Goal: Task Accomplishment & Management: Manage account settings

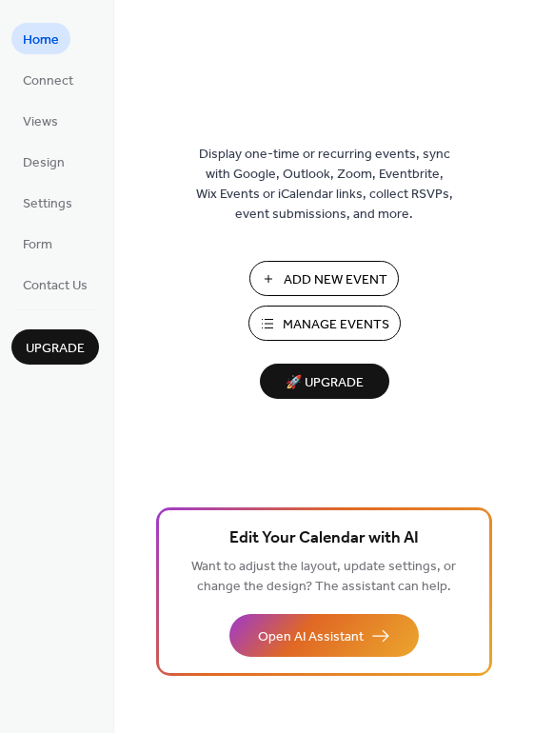
click at [328, 332] on span "Manage Events" at bounding box center [336, 325] width 107 height 20
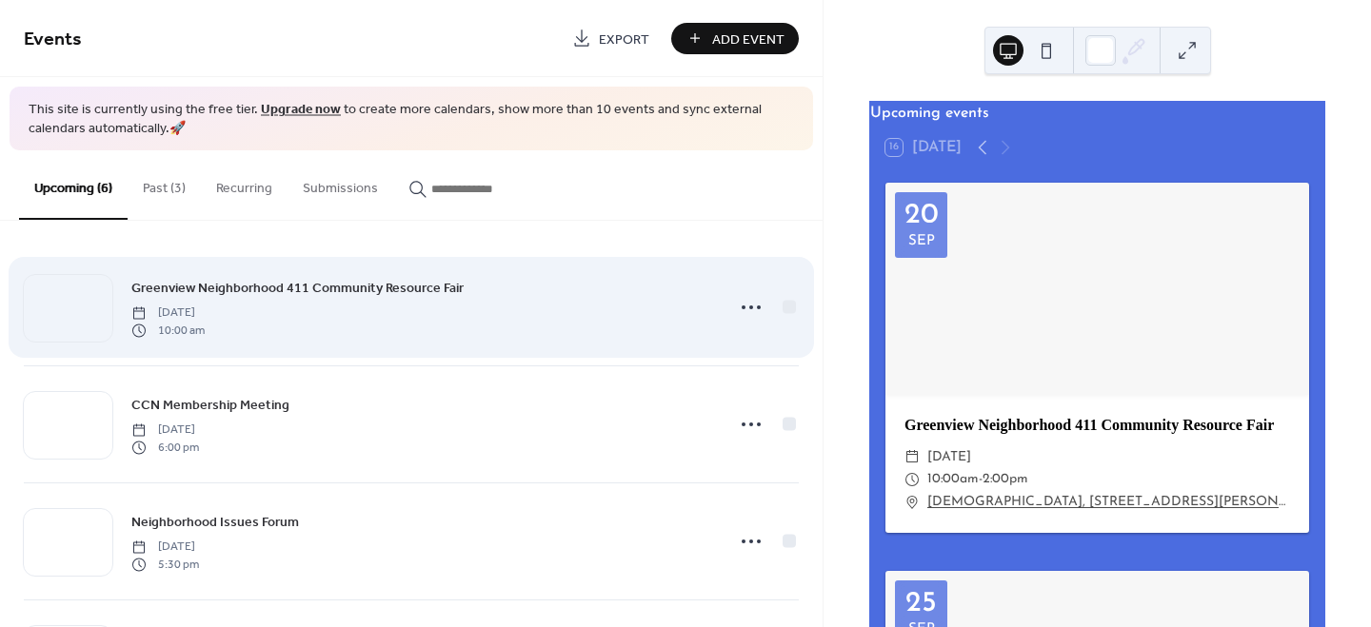
click at [395, 286] on span "Greenview Neighborhood 411 Community Resource Fair" at bounding box center [297, 289] width 332 height 20
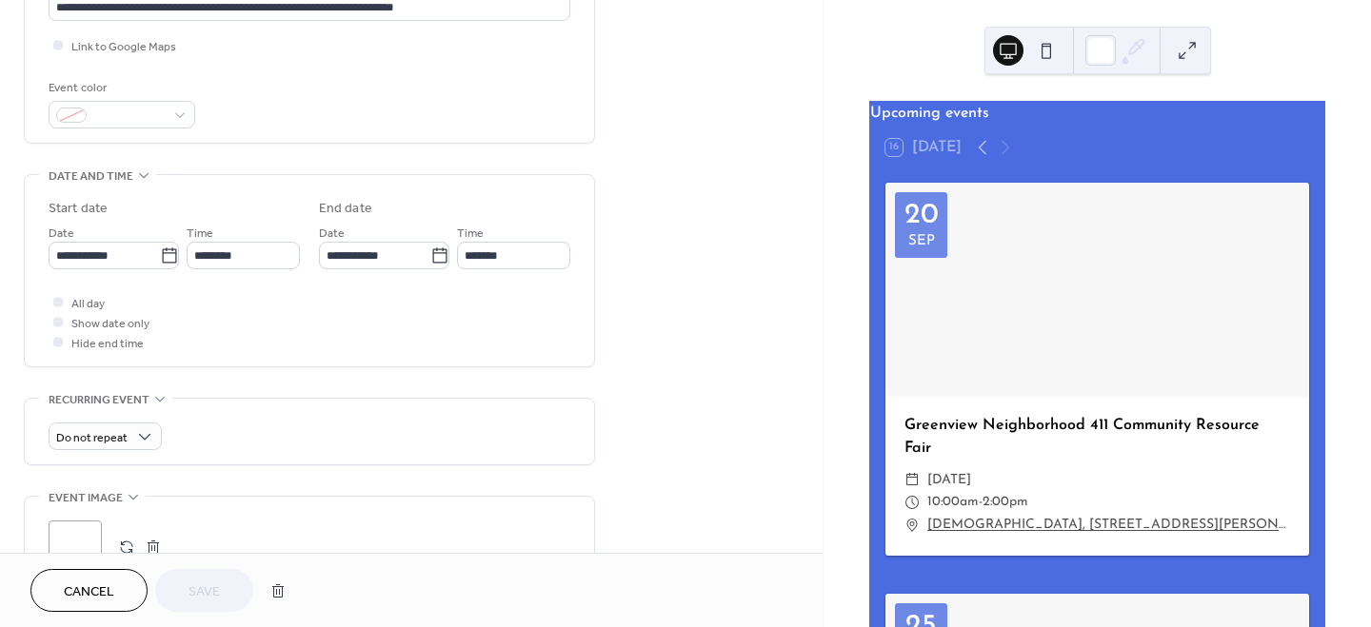
scroll to position [602, 0]
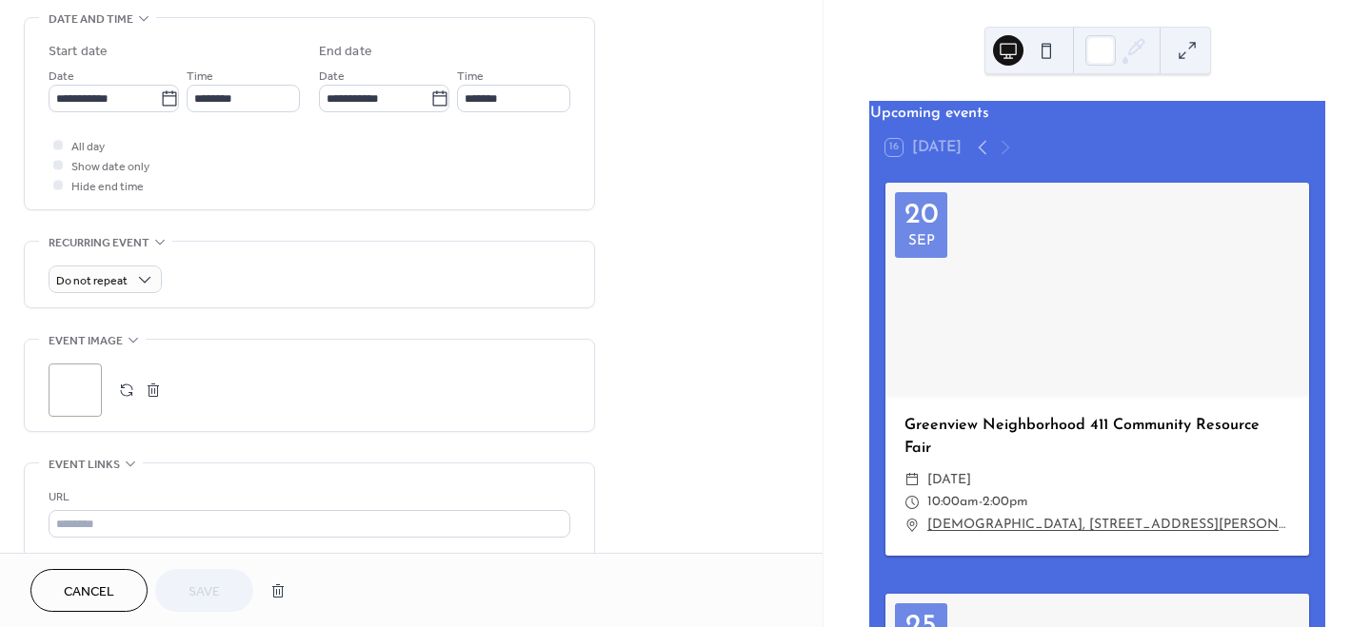
click at [150, 387] on button "button" at bounding box center [153, 390] width 27 height 27
click at [209, 602] on span "Save" at bounding box center [203, 592] width 31 height 20
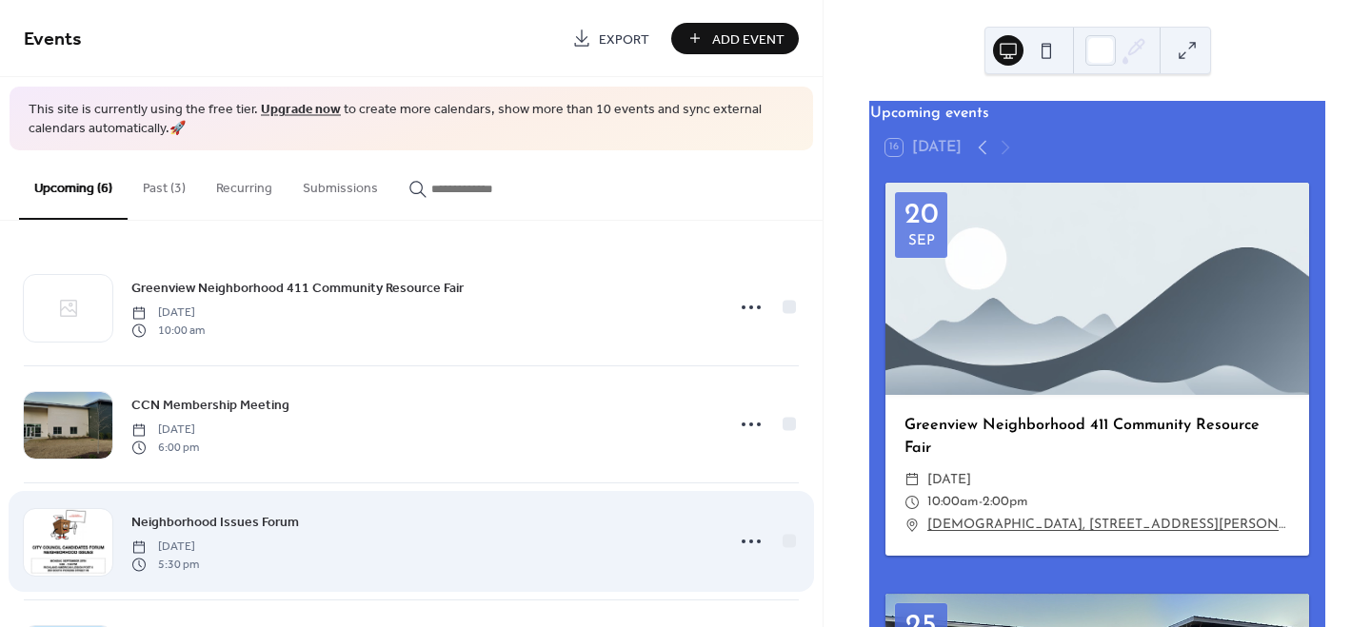
scroll to position [127, 0]
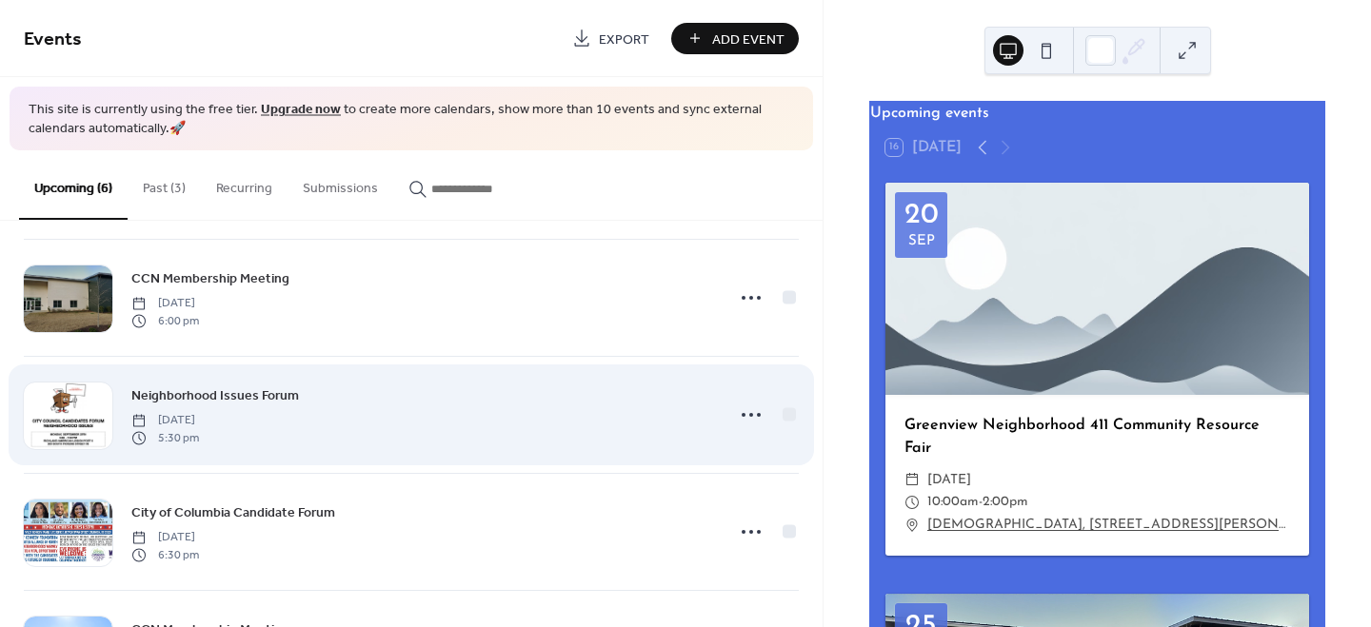
click at [265, 392] on span "Neighborhood Issues Forum" at bounding box center [215, 396] width 168 height 20
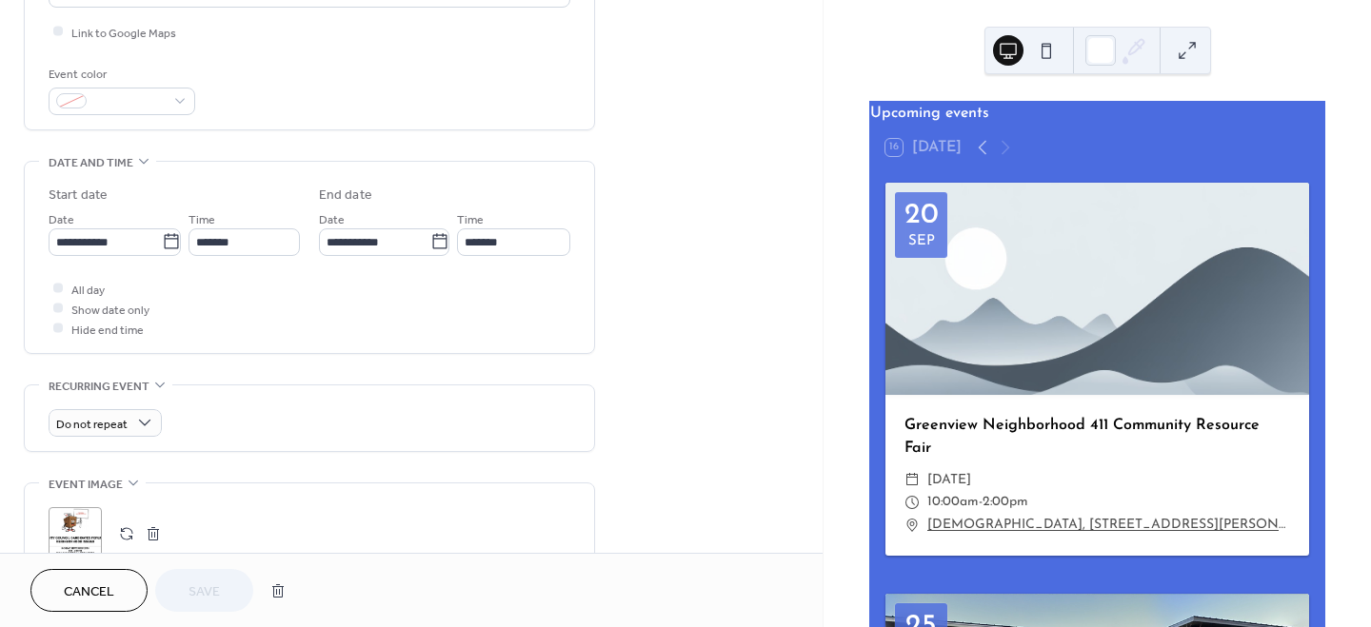
scroll to position [636, 0]
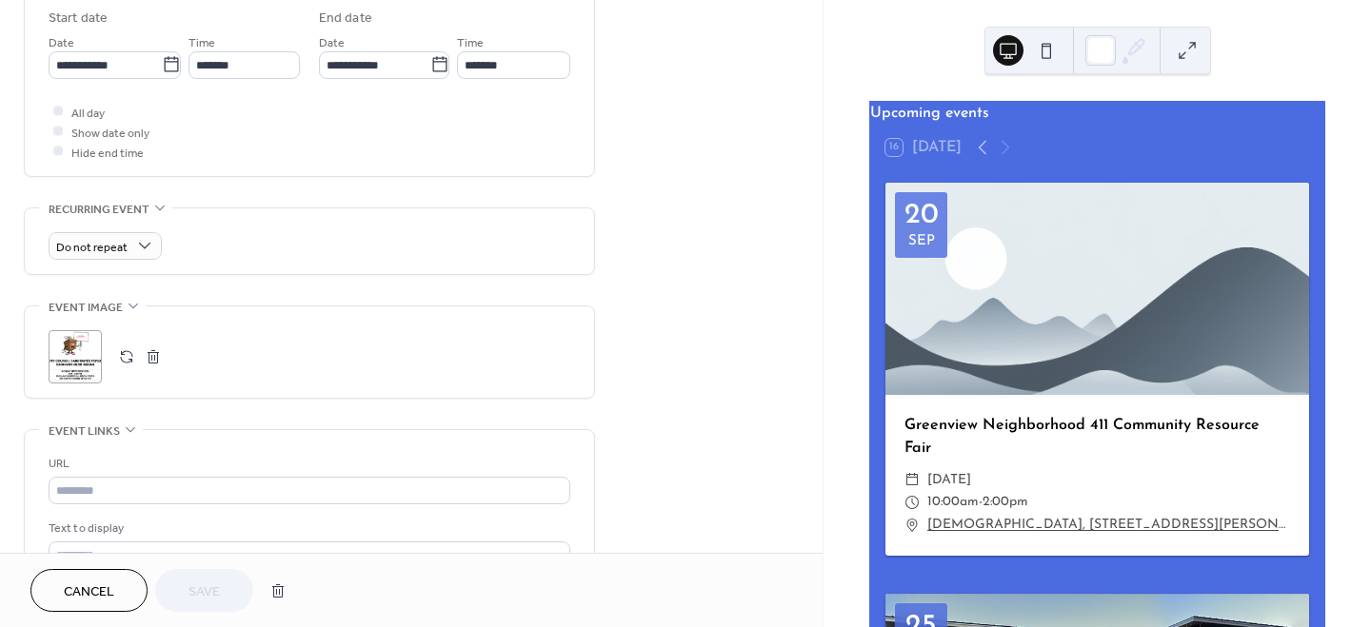
click at [149, 351] on button "button" at bounding box center [153, 357] width 27 height 27
click at [207, 598] on span "Save" at bounding box center [203, 592] width 31 height 20
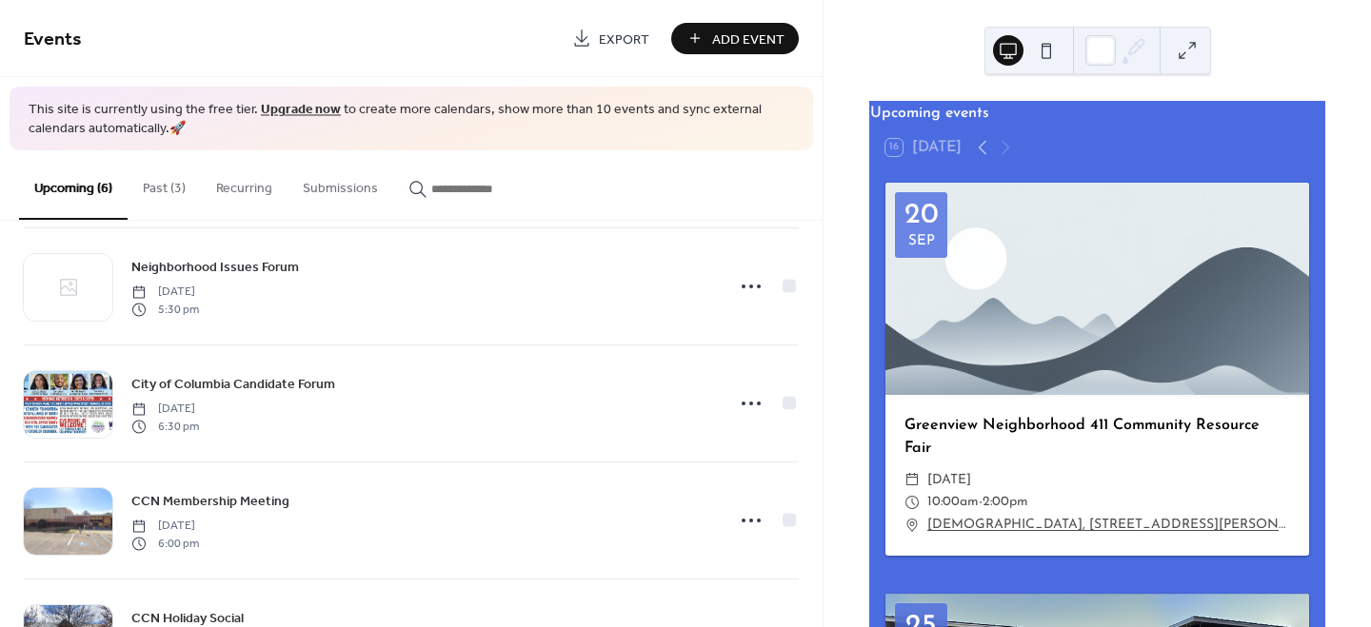
scroll to position [338, 0]
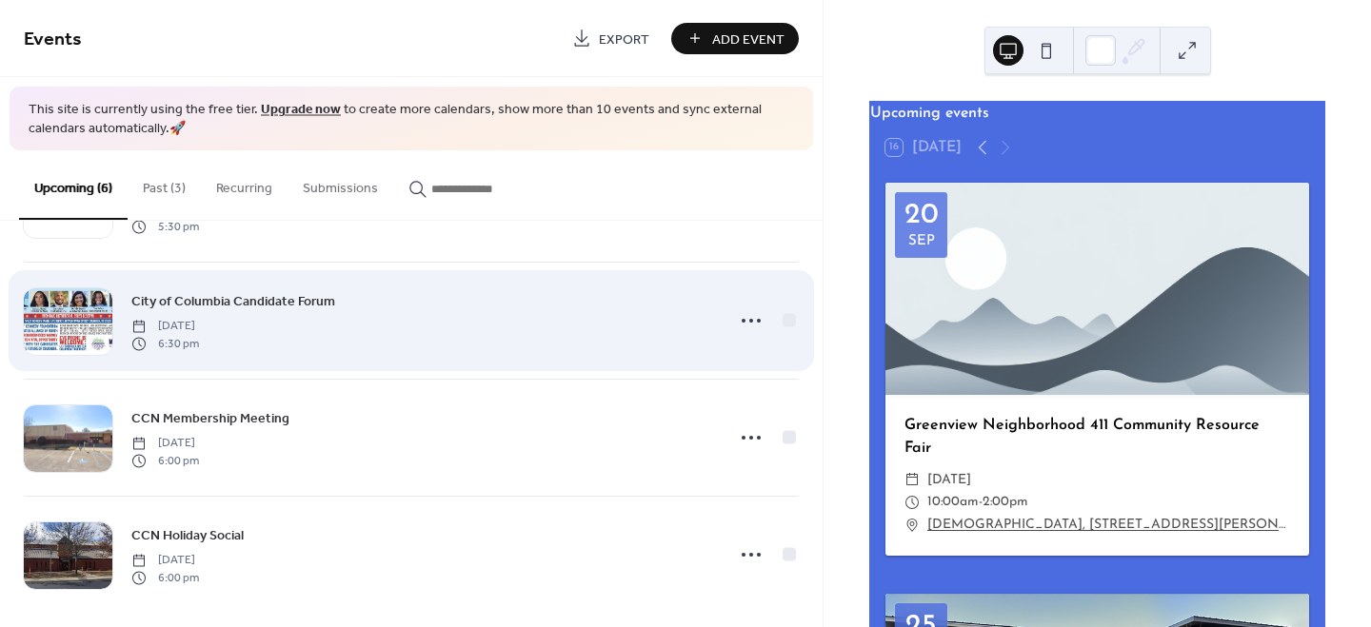
click at [290, 297] on span "City of Columbia Candidate Forum" at bounding box center [233, 302] width 204 height 20
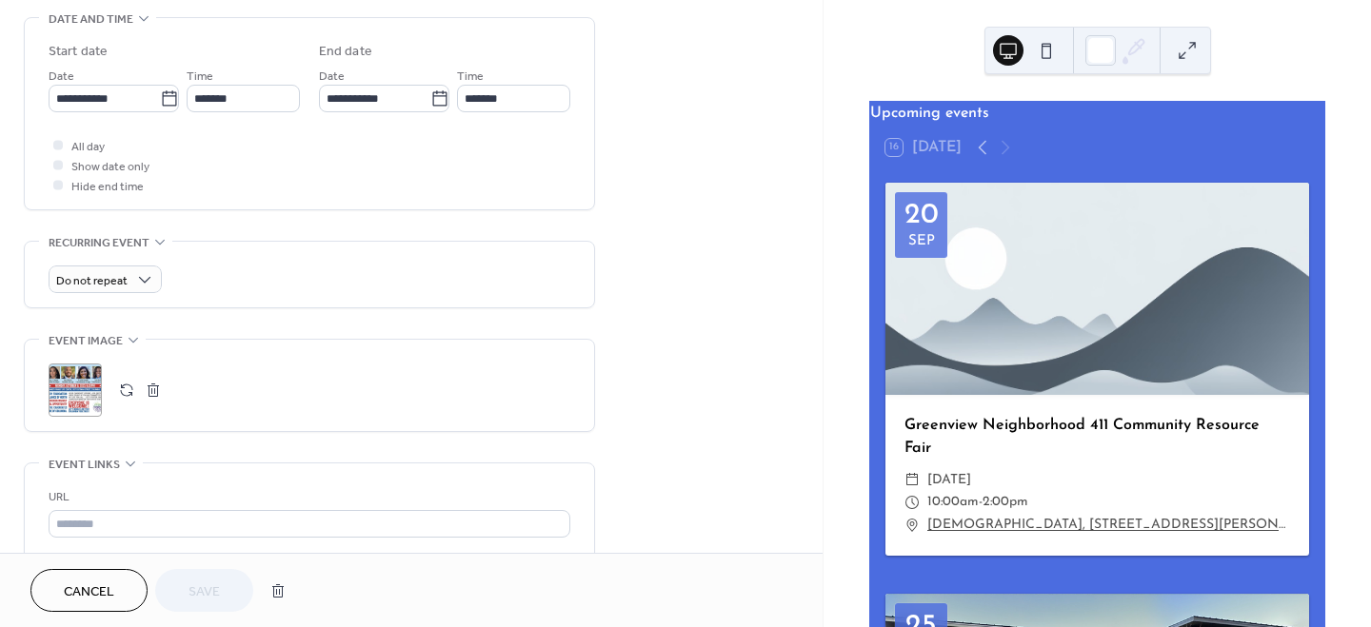
scroll to position [698, 0]
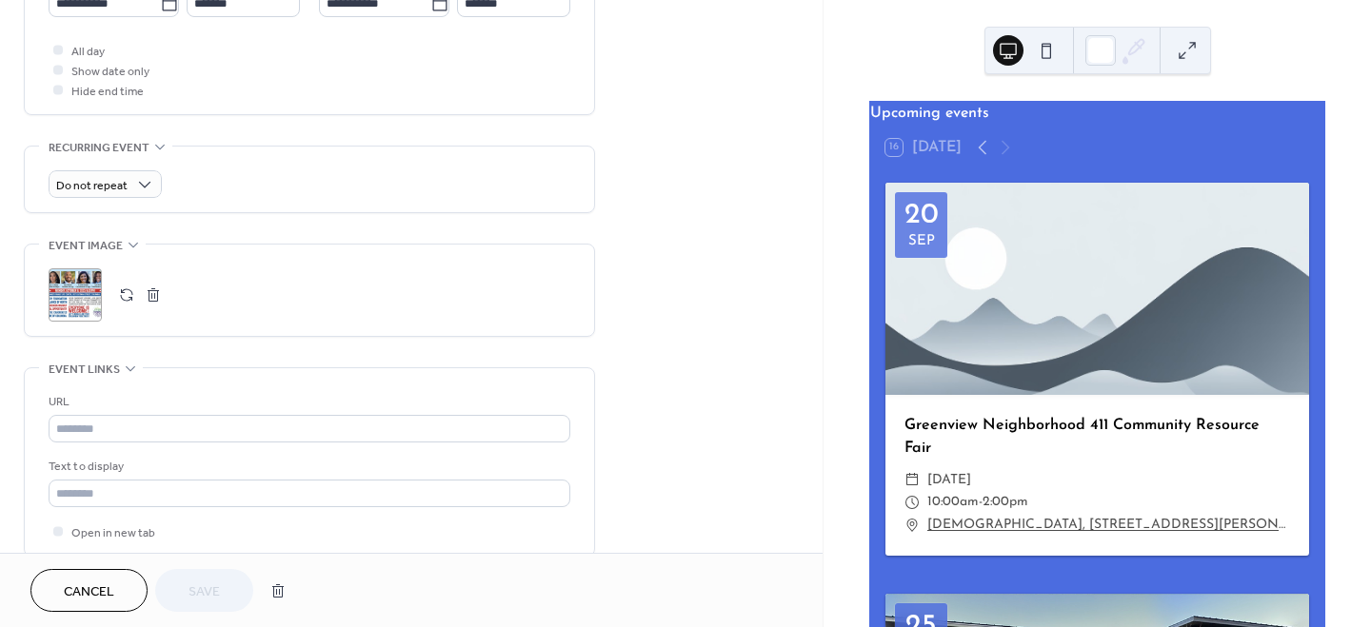
click at [153, 287] on button "button" at bounding box center [153, 295] width 27 height 27
click at [207, 591] on span "Save" at bounding box center [203, 592] width 31 height 20
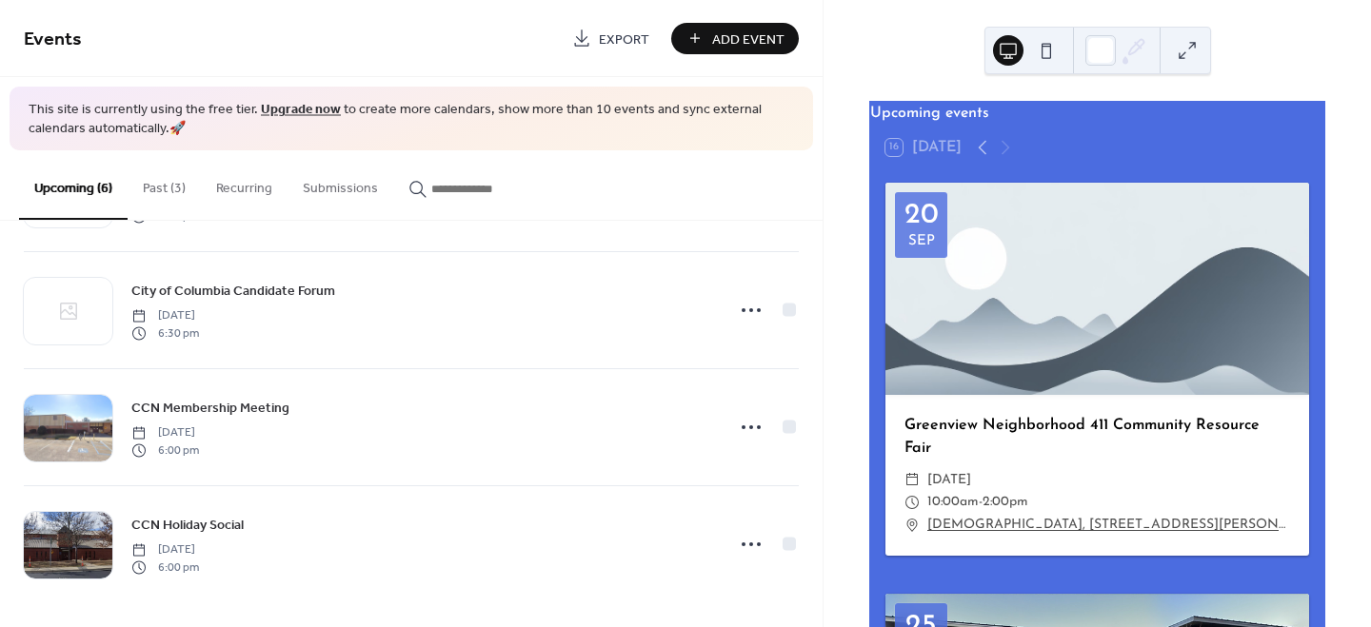
scroll to position [348, 0]
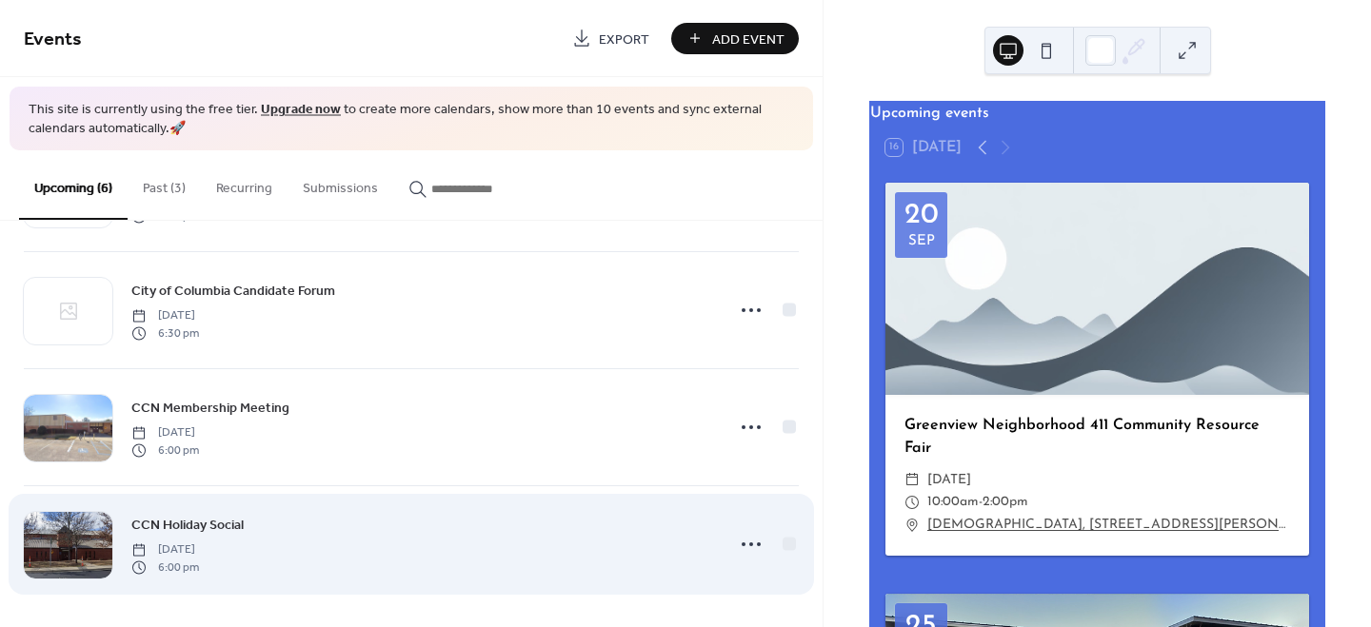
click at [208, 523] on span "CCN Holiday Social" at bounding box center [187, 526] width 112 height 20
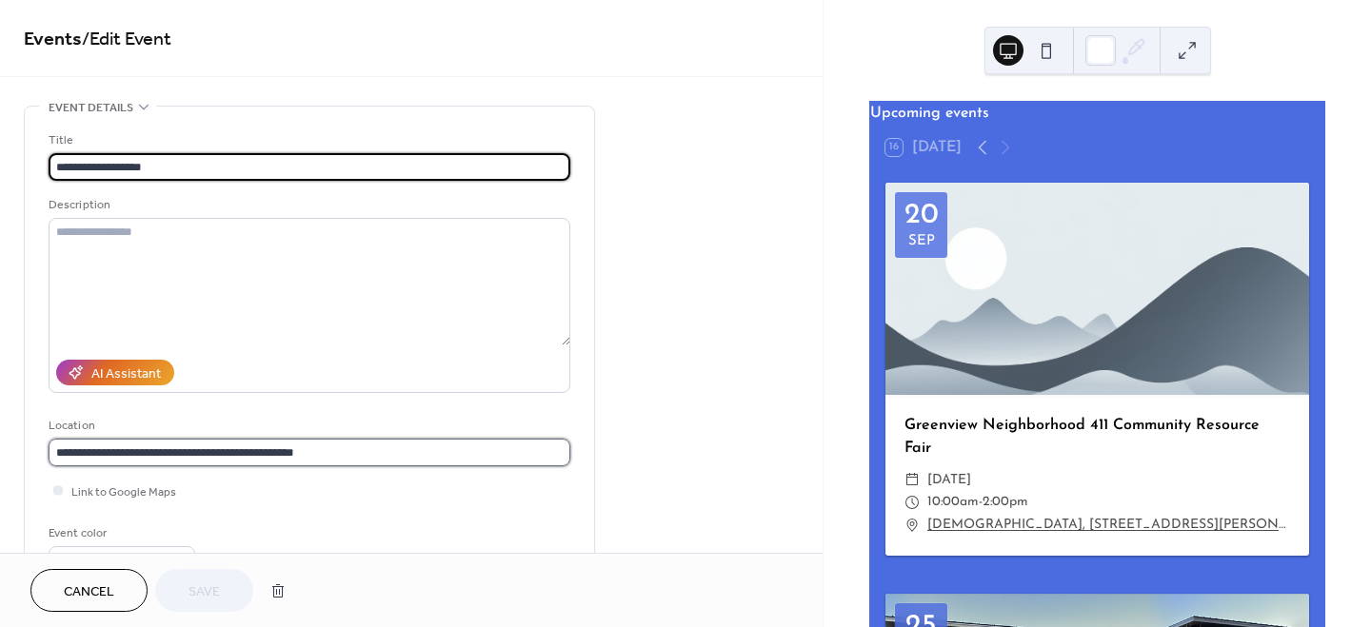
click at [226, 457] on input "**********" at bounding box center [310, 453] width 522 height 28
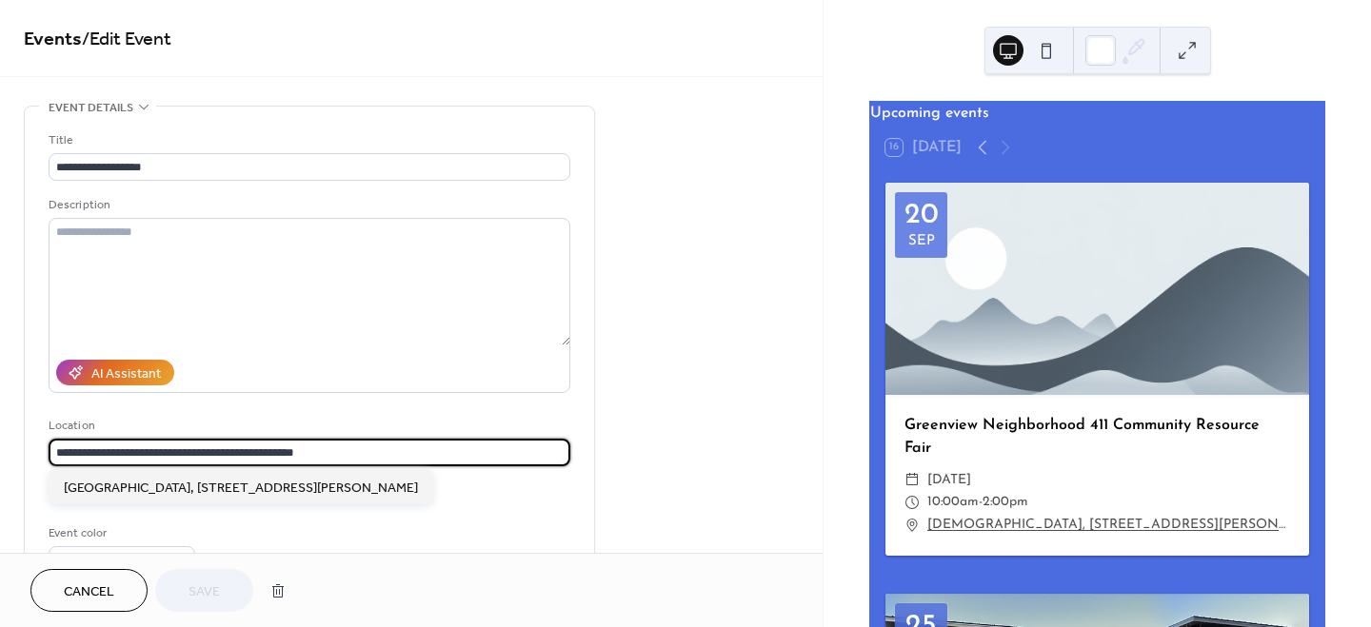
click at [226, 457] on input "**********" at bounding box center [310, 453] width 522 height 28
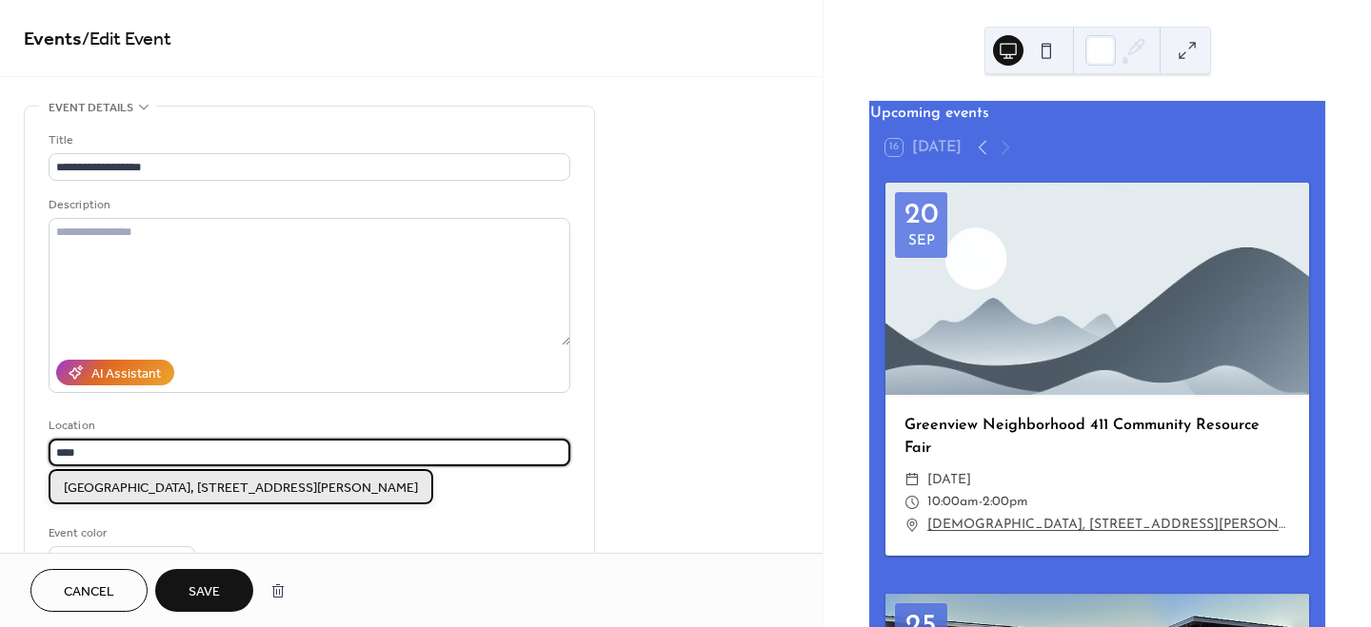
click at [249, 483] on span "Eau Claire Print Building, 3907 Ensor Avenue, Columbia, SC 29203" at bounding box center [241, 489] width 354 height 20
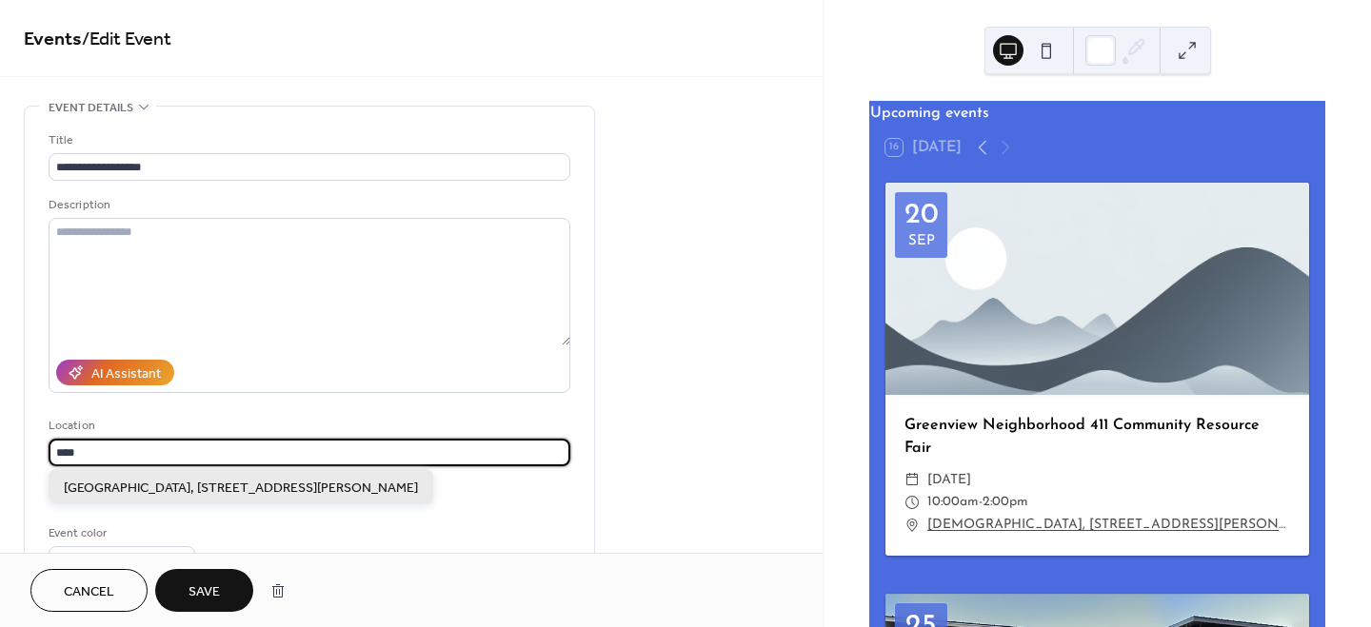
type input "**********"
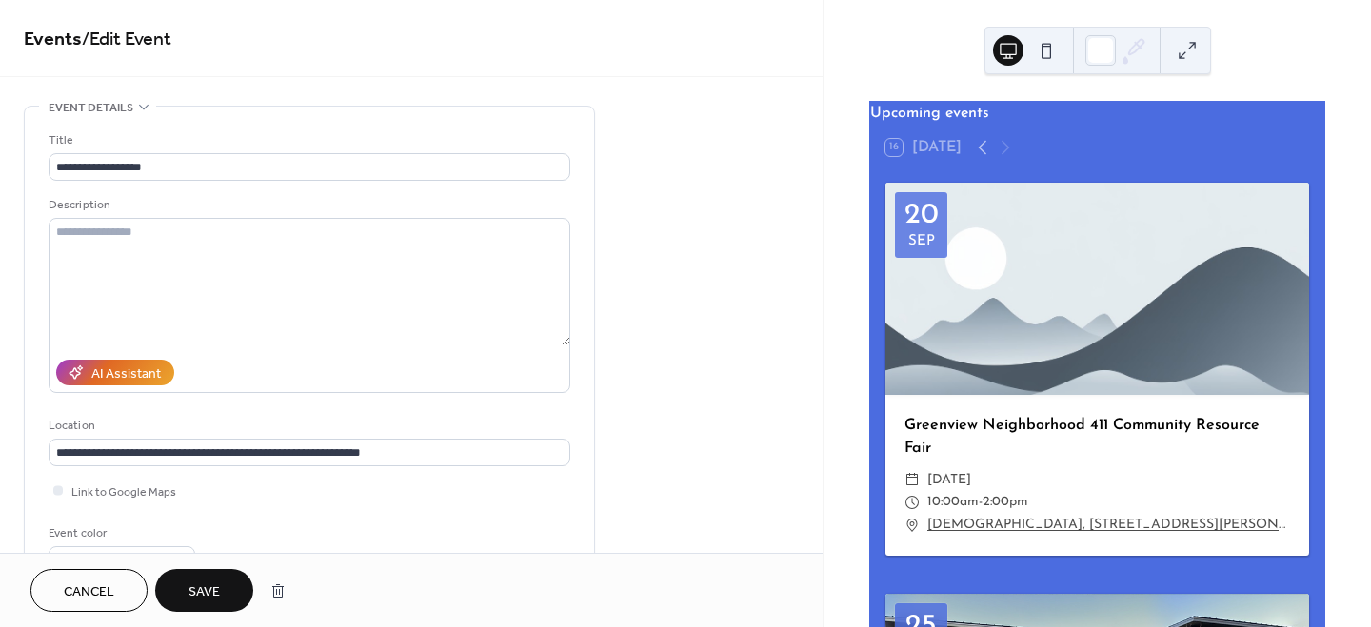
scroll to position [681, 0]
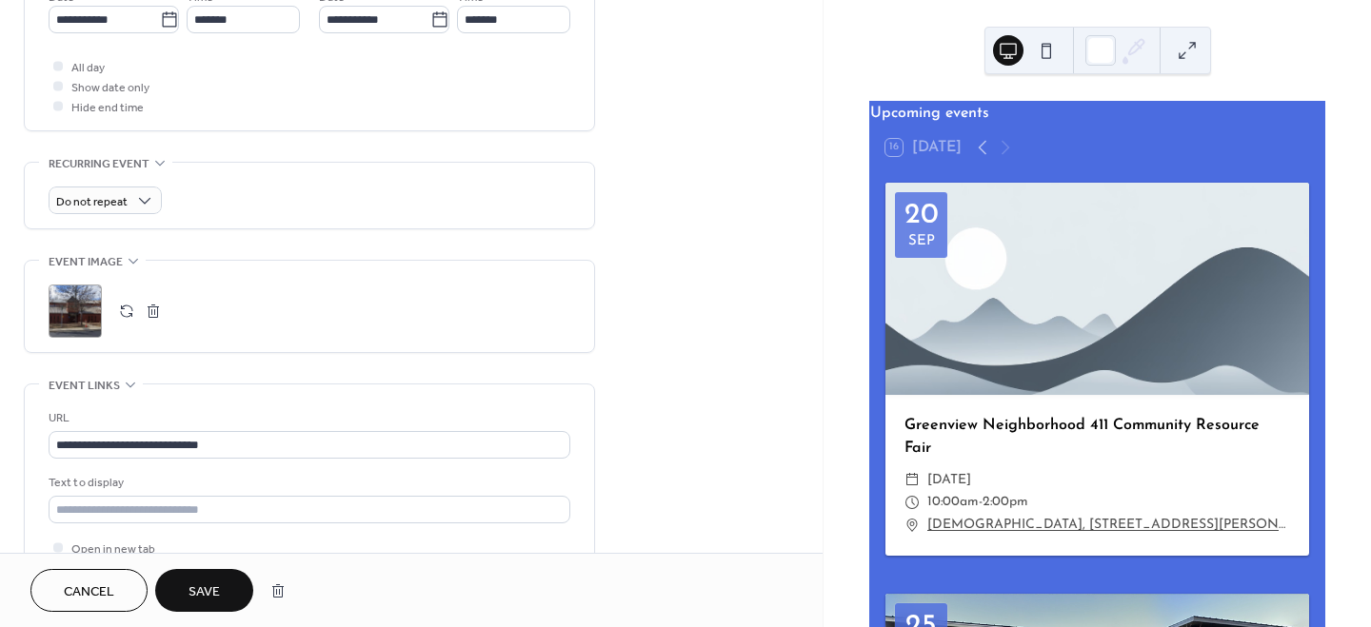
click at [148, 306] on button "button" at bounding box center [153, 311] width 27 height 27
click at [78, 308] on icon at bounding box center [75, 311] width 30 height 30
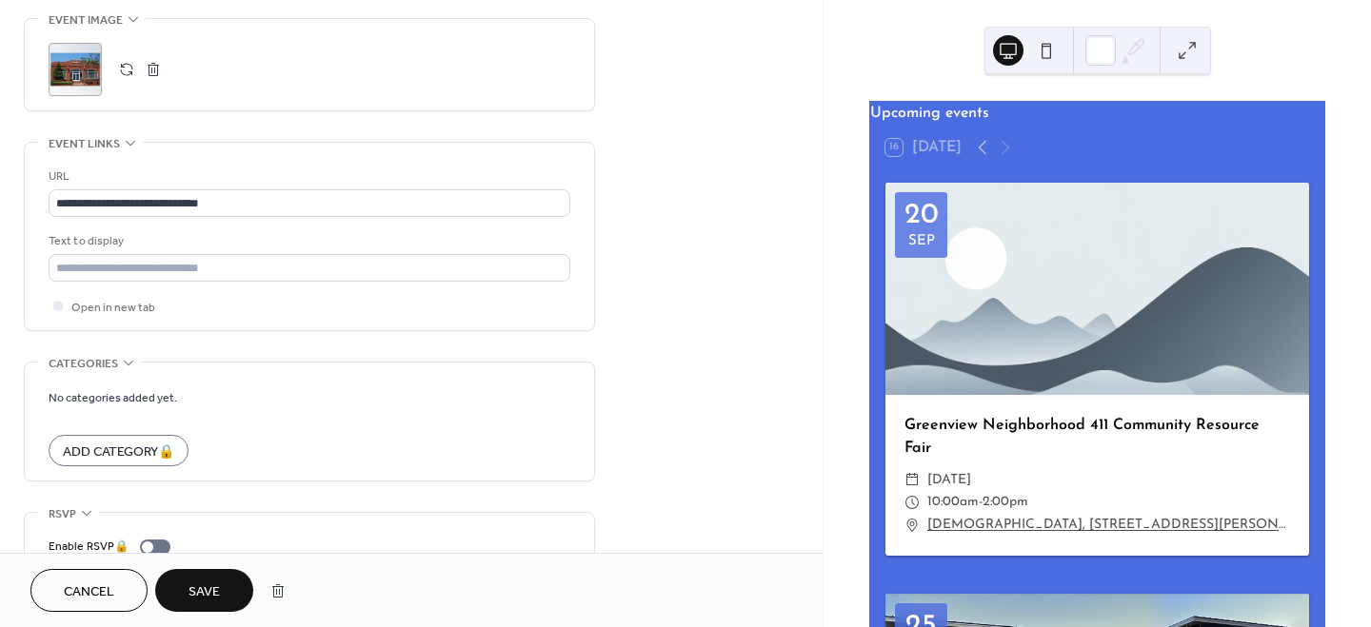
scroll to position [432, 0]
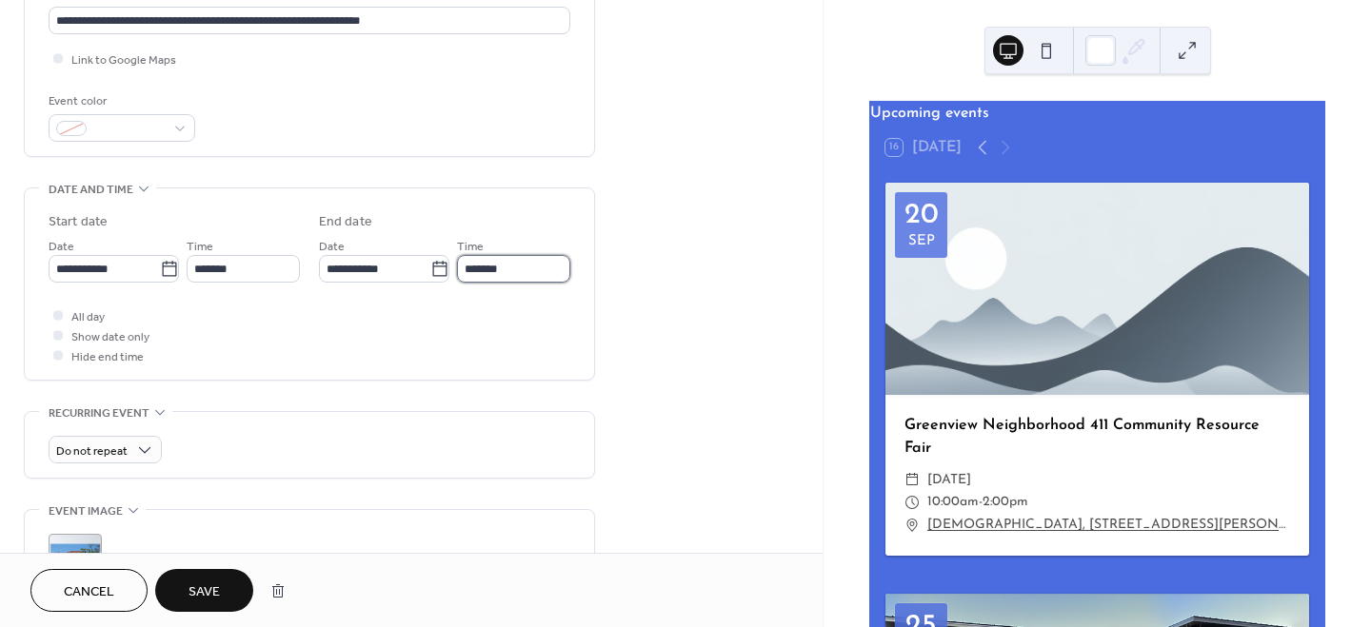
click at [510, 266] on input "*******" at bounding box center [513, 269] width 113 height 28
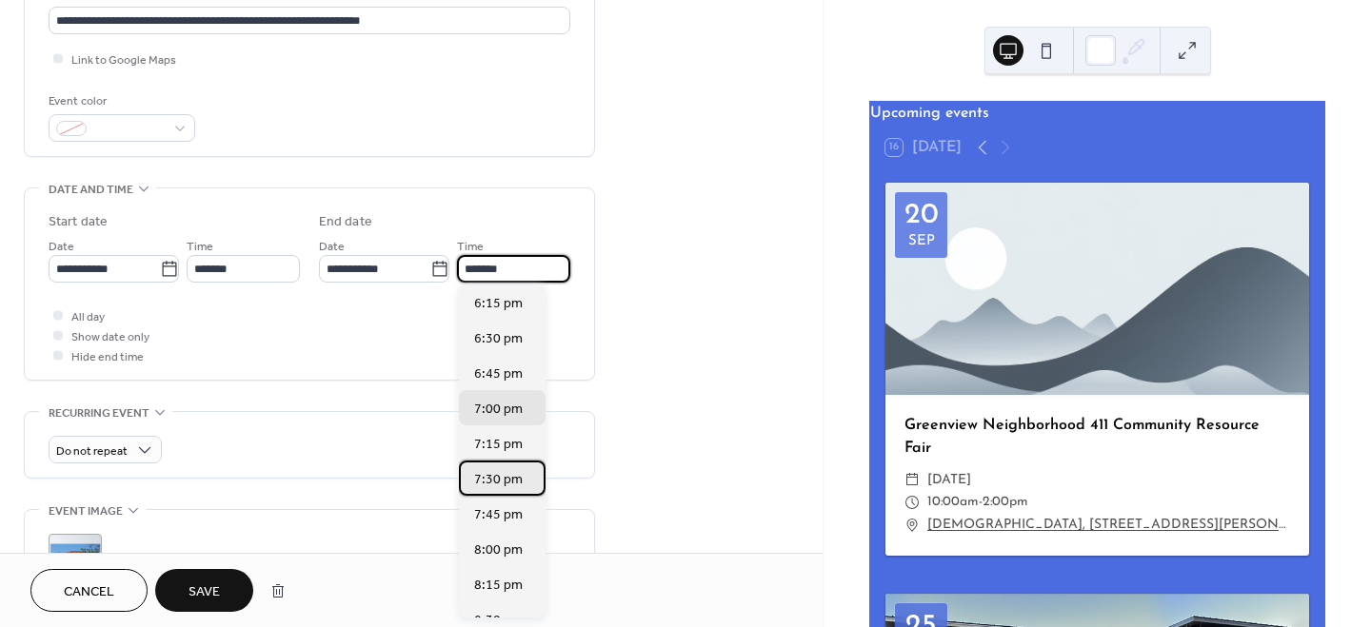
click at [488, 471] on span "7:30 pm" at bounding box center [498, 479] width 49 height 20
type input "*******"
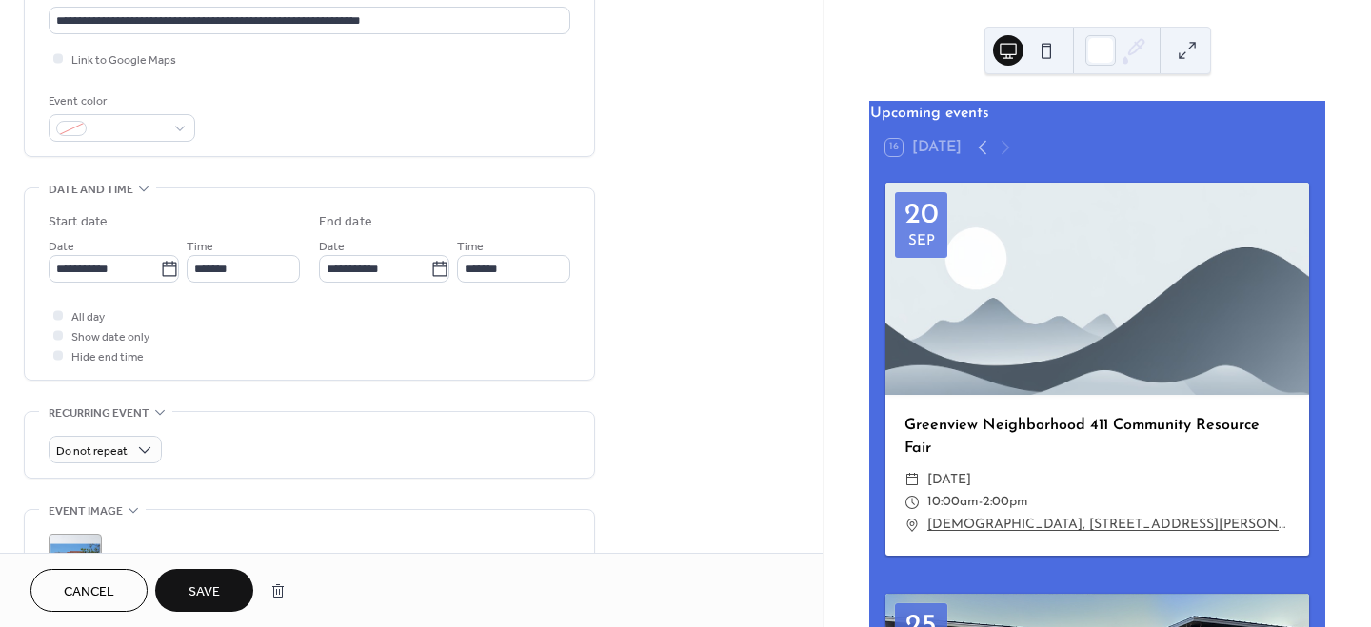
click at [393, 310] on div "All day Show date only Hide end time" at bounding box center [310, 336] width 522 height 60
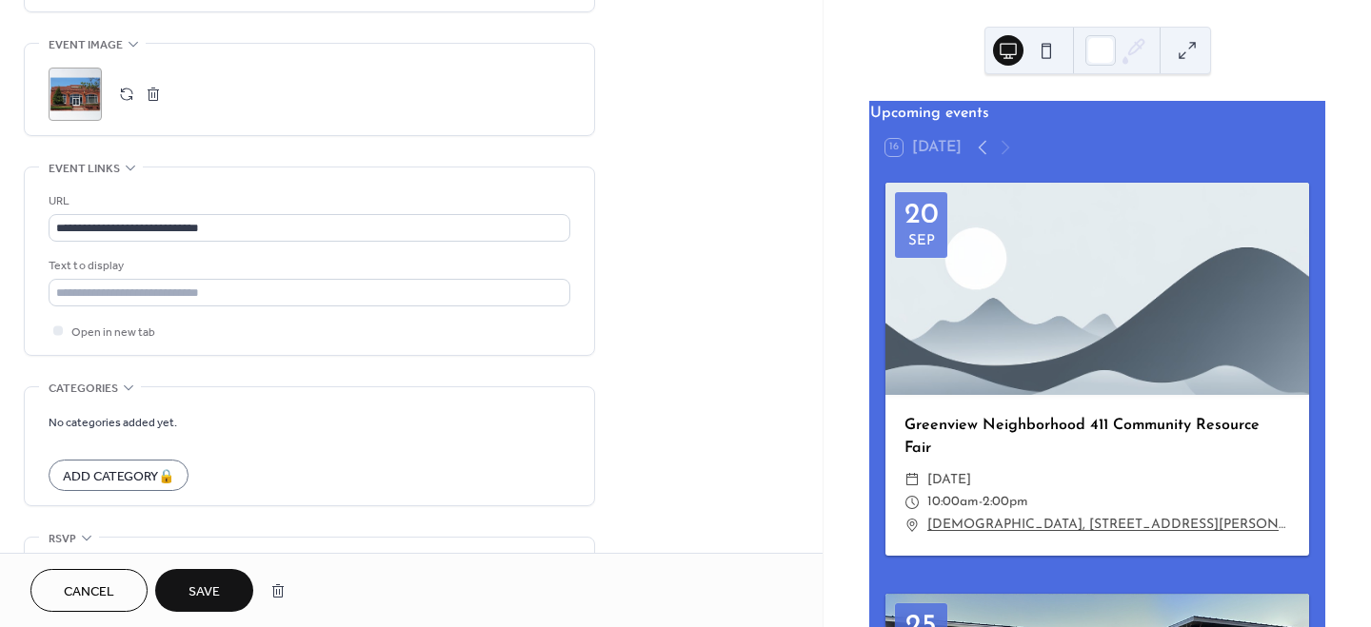
scroll to position [945, 0]
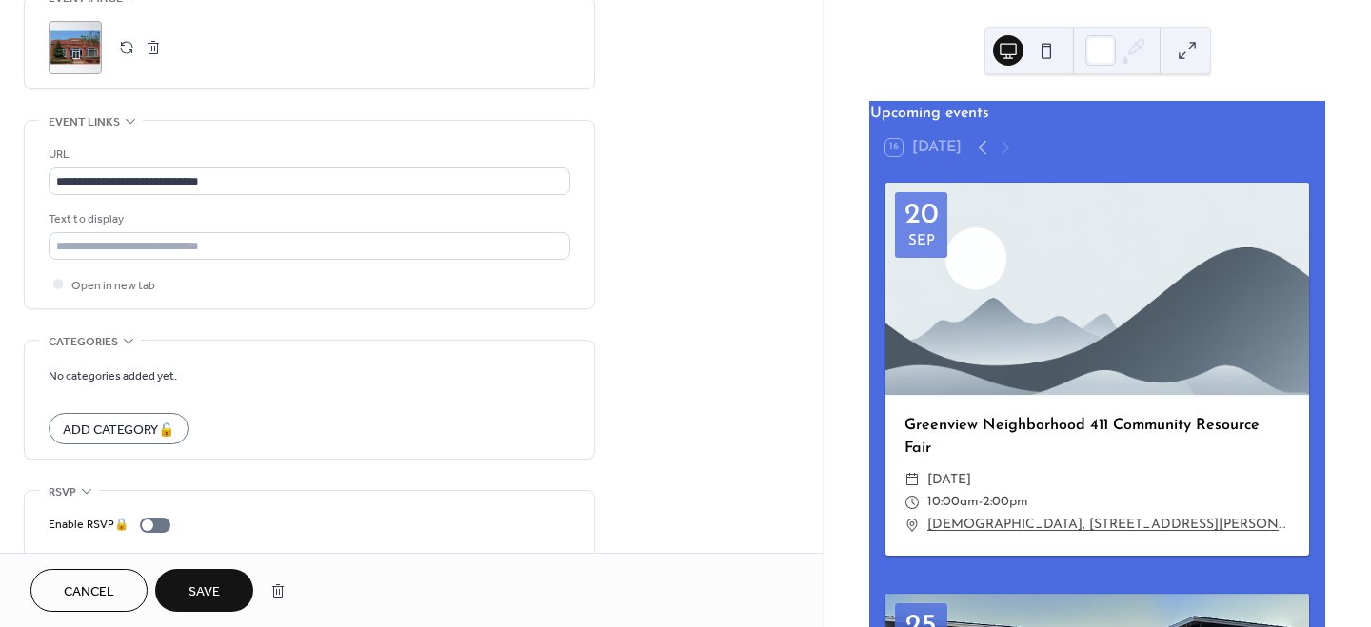
click at [214, 586] on span "Save" at bounding box center [203, 592] width 31 height 20
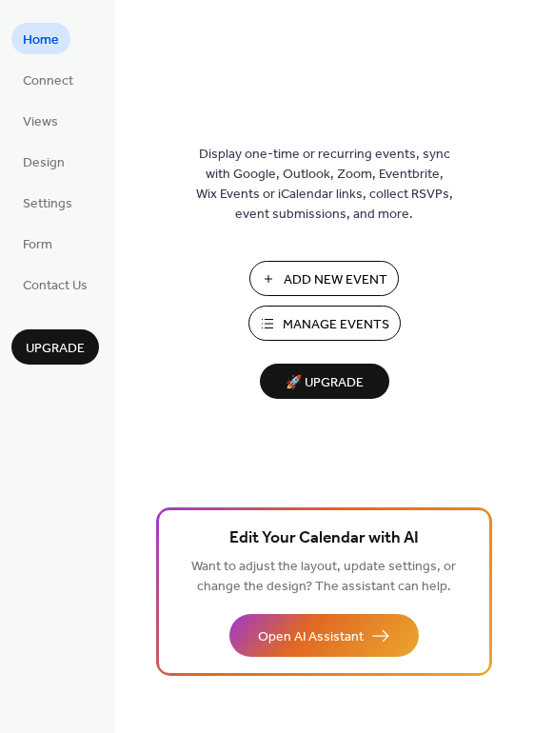
click at [321, 332] on span "Manage Events" at bounding box center [336, 325] width 107 height 20
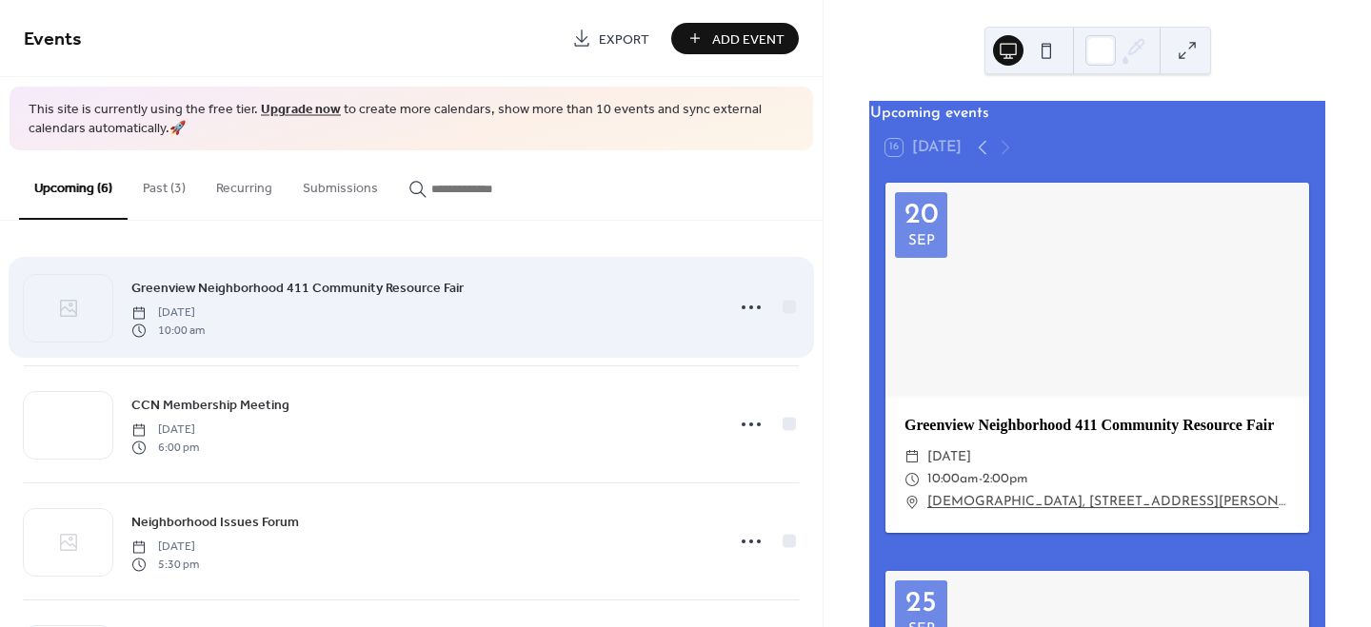
click at [343, 287] on span "Greenview Neighborhood 411 Community Resource Fair" at bounding box center [297, 289] width 332 height 20
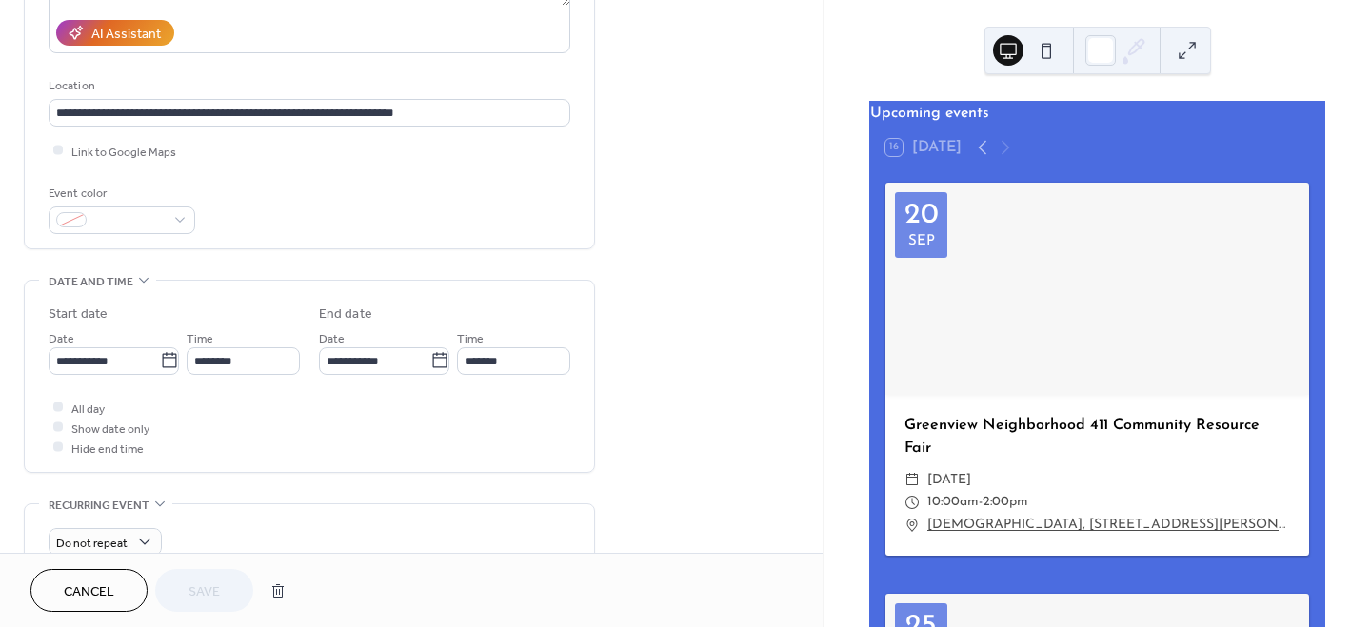
scroll to position [530, 0]
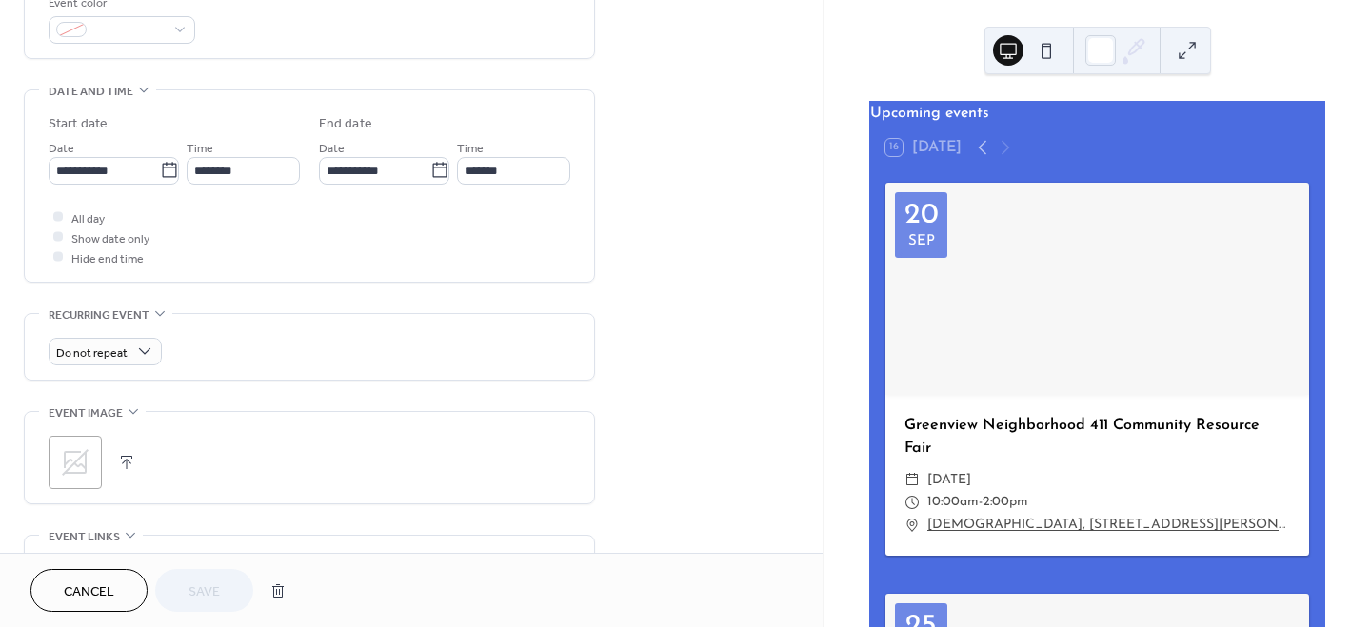
click at [70, 460] on icon at bounding box center [75, 462] width 30 height 30
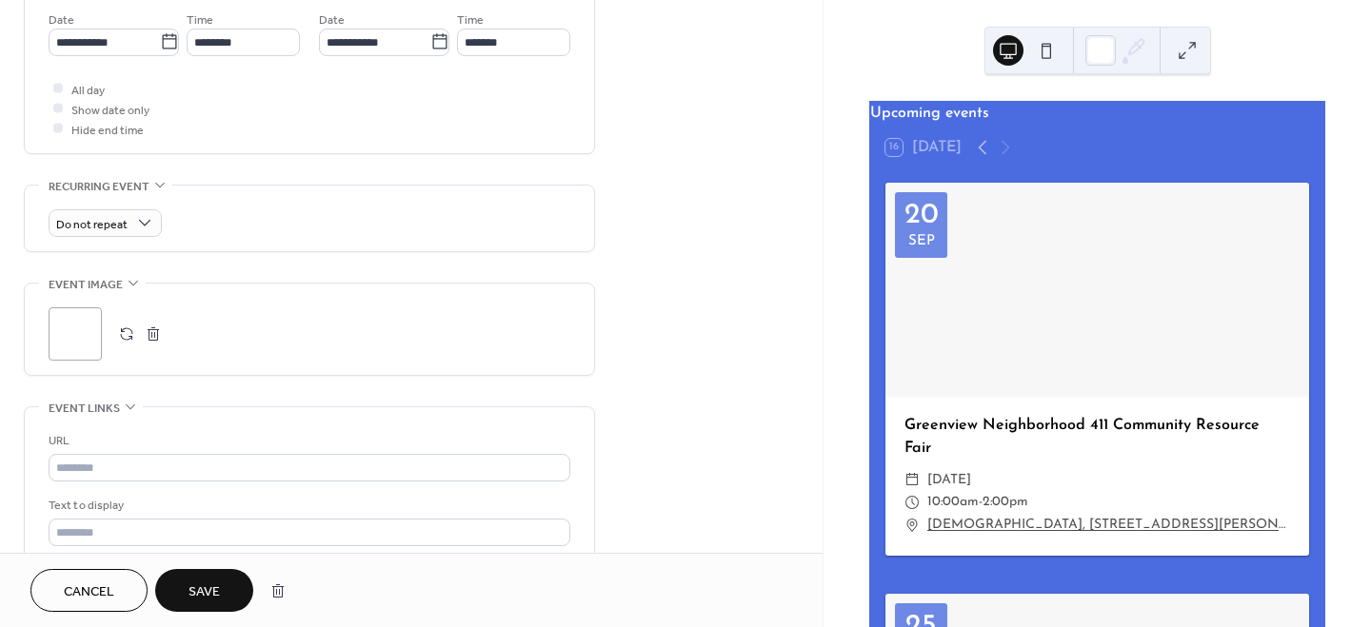
scroll to position [0, 0]
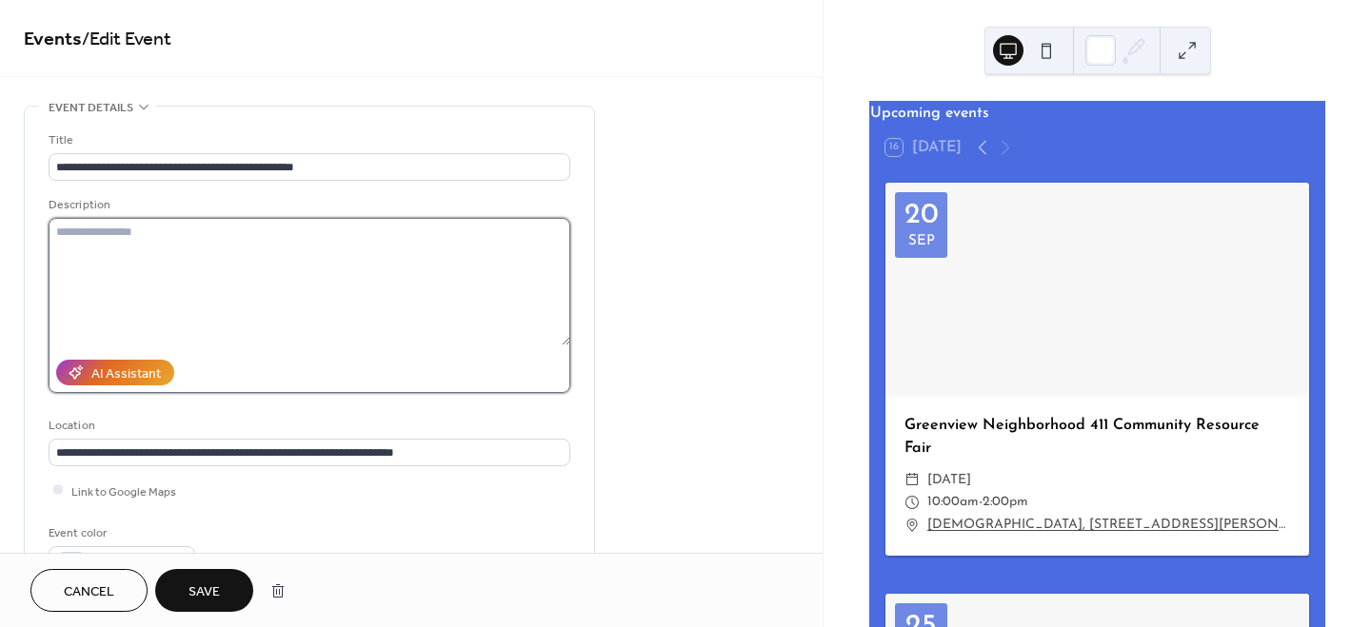
click at [157, 246] on textarea at bounding box center [310, 282] width 522 height 128
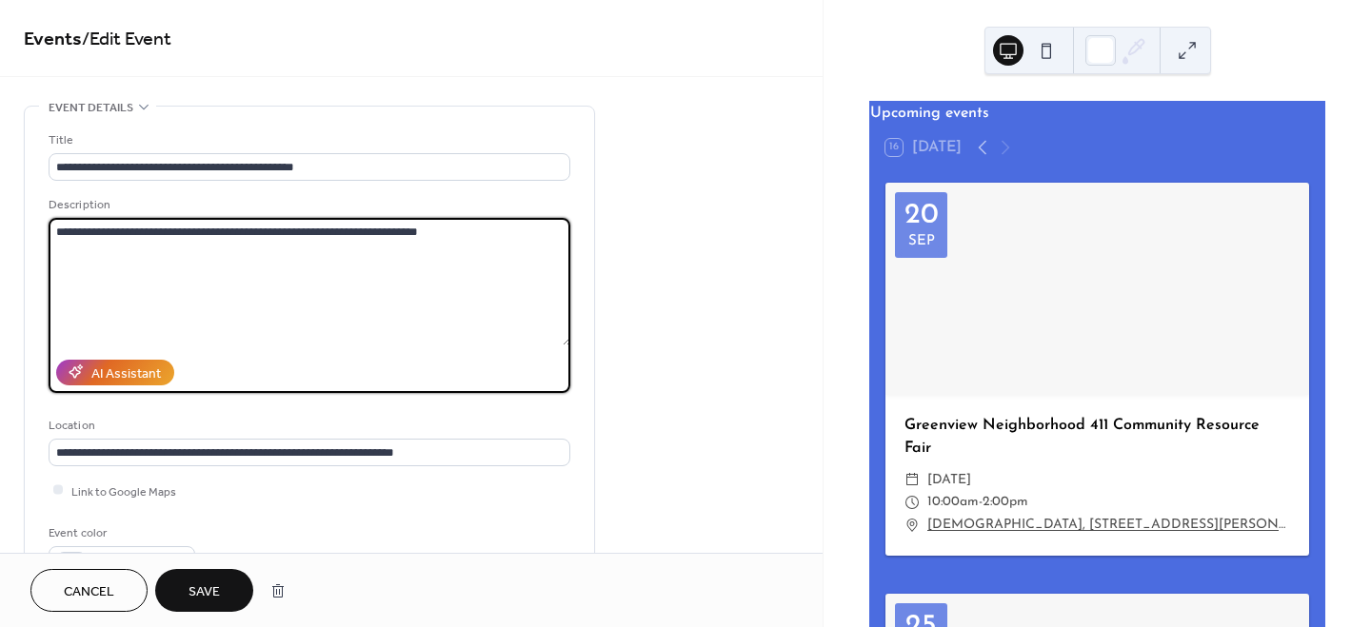
scroll to position [40, 0]
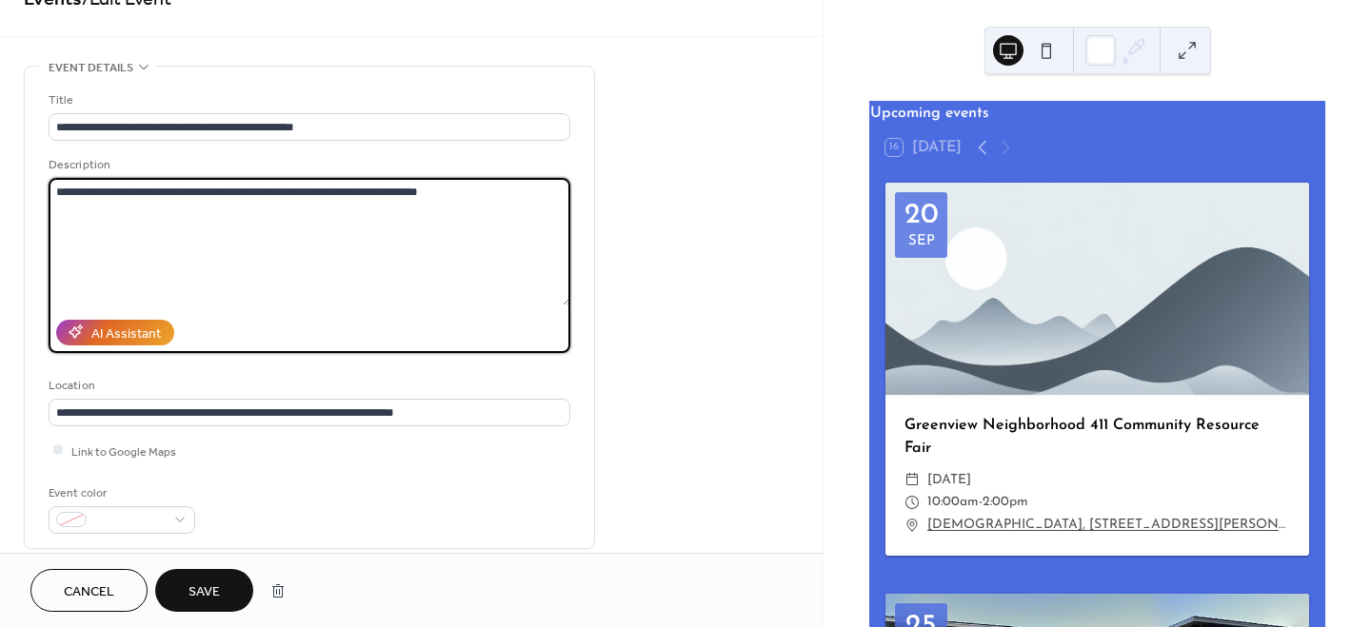
type textarea "**********"
click at [207, 593] on span "Save" at bounding box center [203, 592] width 31 height 20
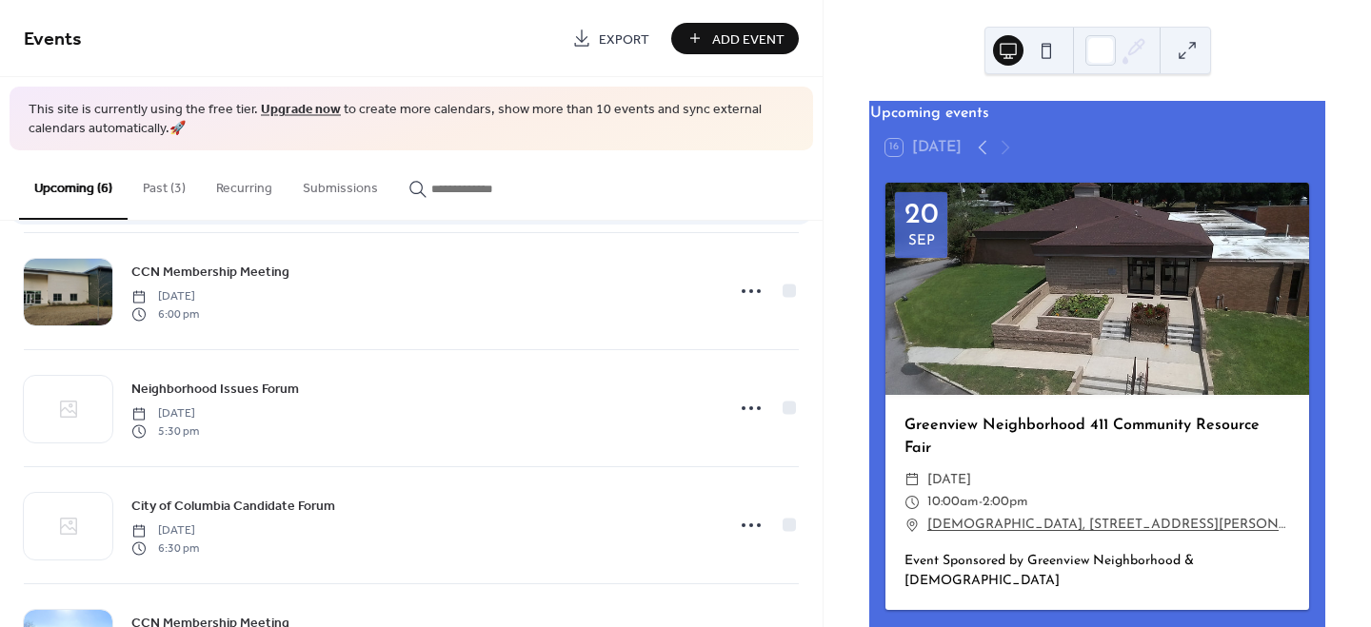
scroll to position [213, 0]
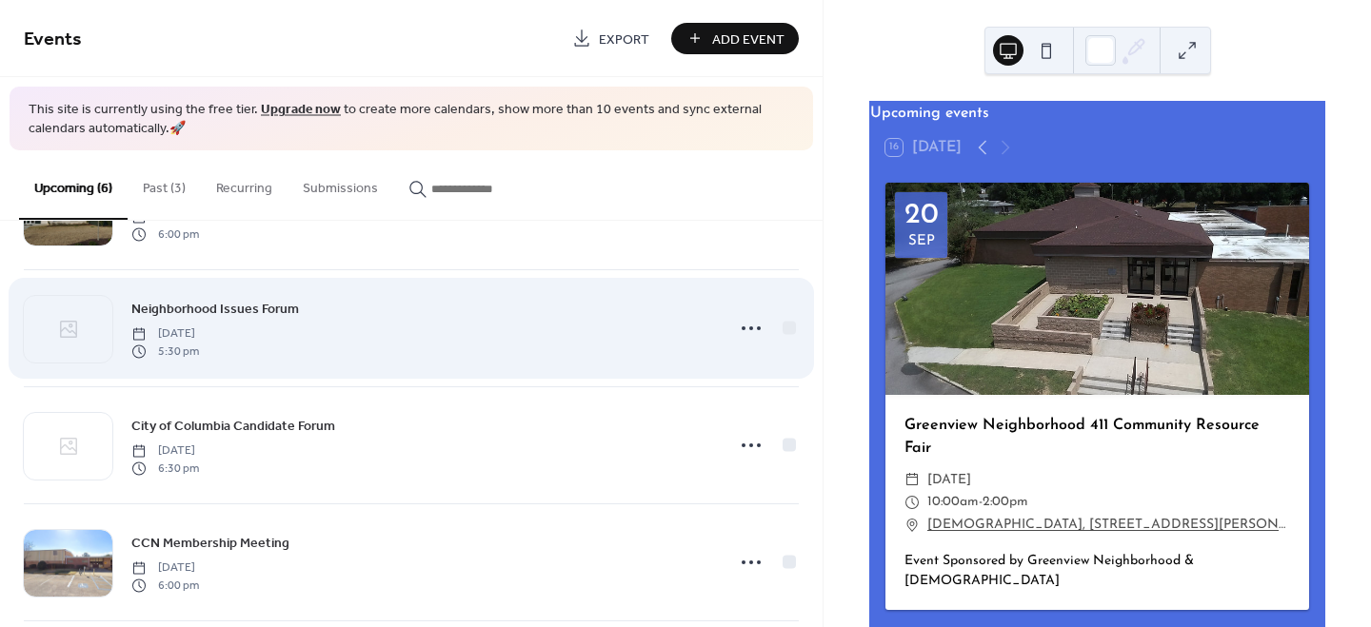
click at [271, 303] on span "Neighborhood Issues Forum" at bounding box center [215, 310] width 168 height 20
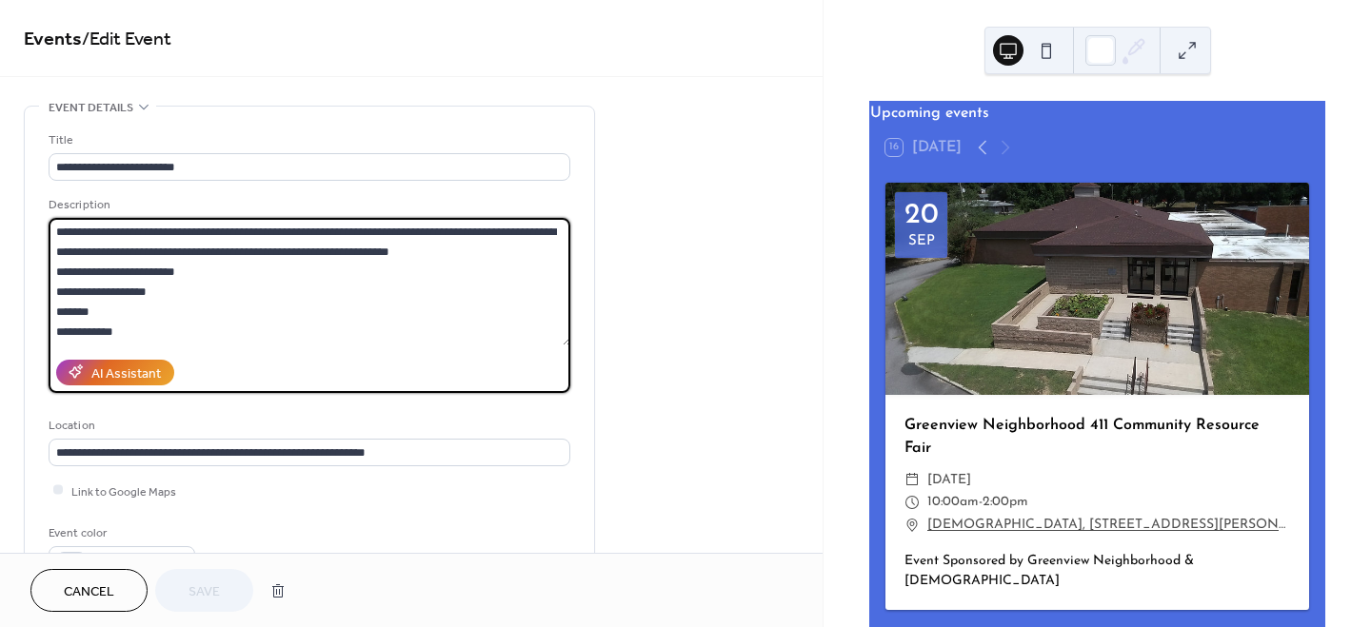
click at [55, 232] on textarea "**********" at bounding box center [310, 282] width 523 height 128
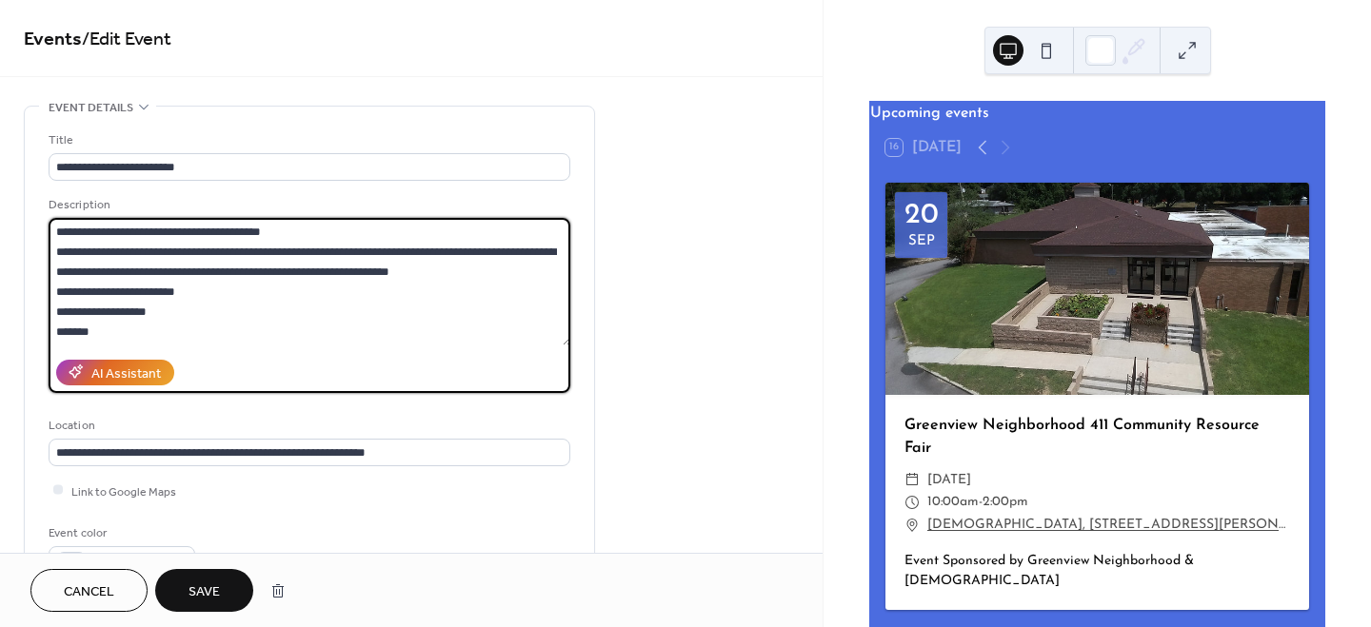
click at [158, 234] on textarea "**********" at bounding box center [310, 282] width 523 height 128
click at [359, 229] on textarea "**********" at bounding box center [310, 282] width 523 height 128
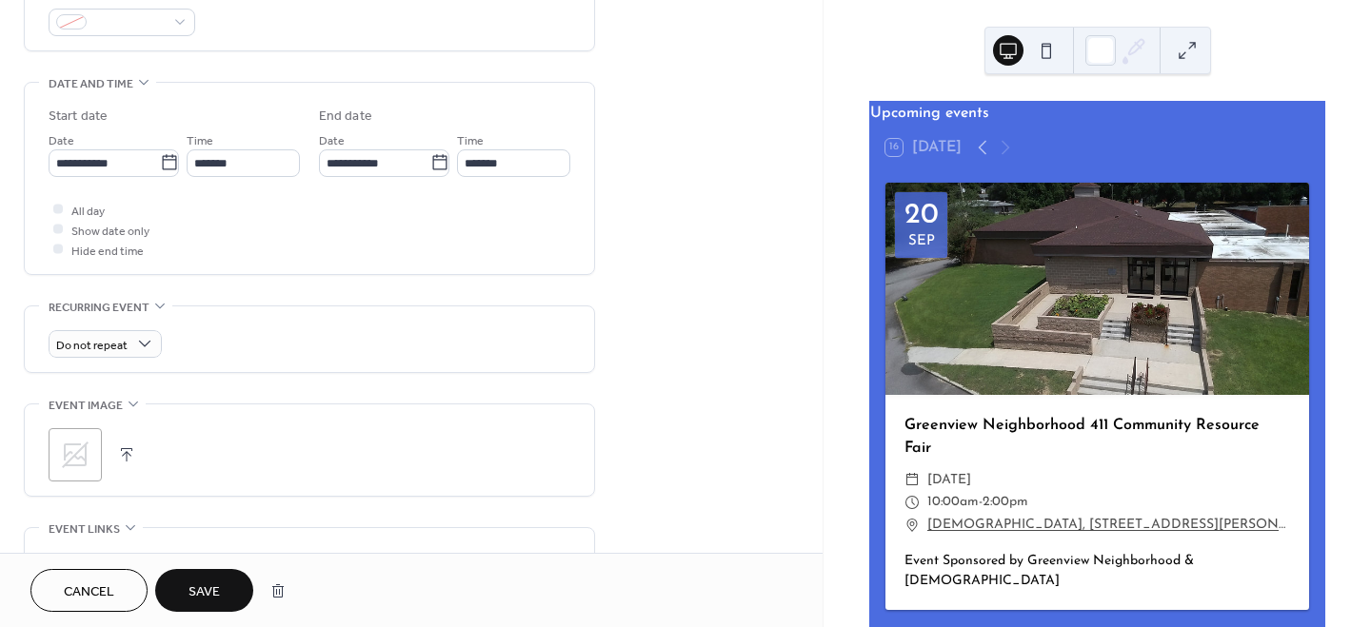
scroll to position [572, 0]
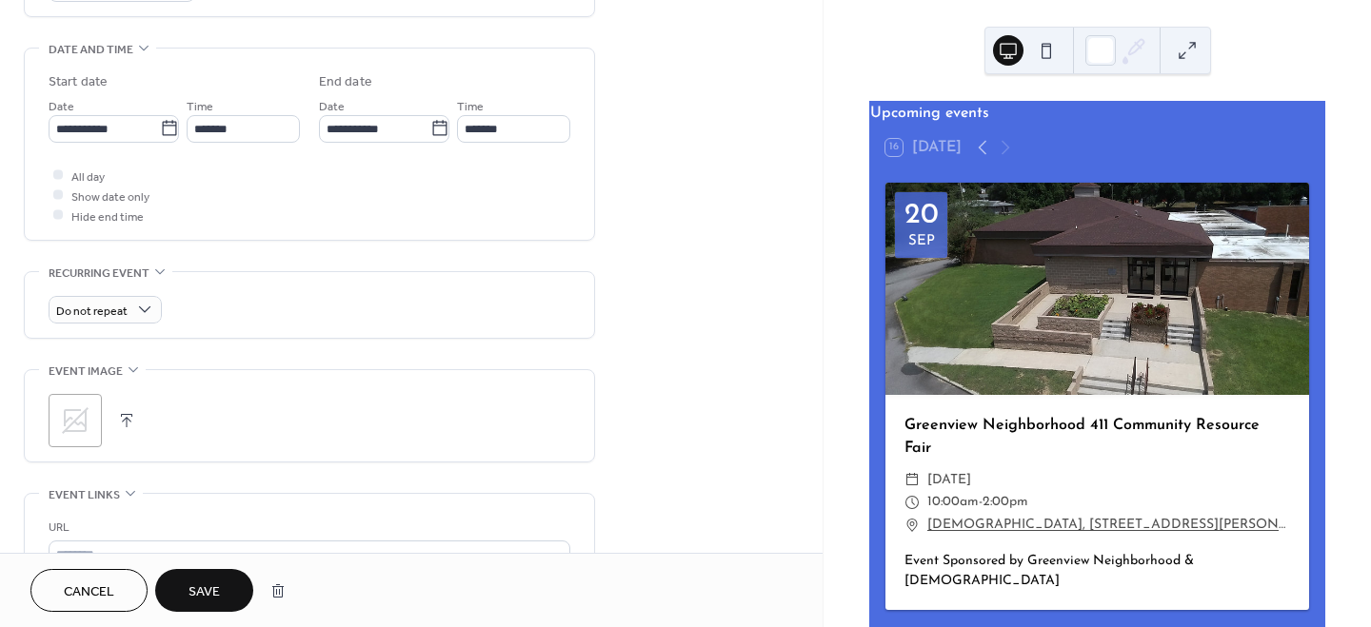
type textarea "**********"
click at [60, 416] on icon at bounding box center [75, 420] width 30 height 30
click at [74, 425] on icon at bounding box center [75, 420] width 30 height 30
click at [207, 588] on span "Save" at bounding box center [203, 592] width 31 height 20
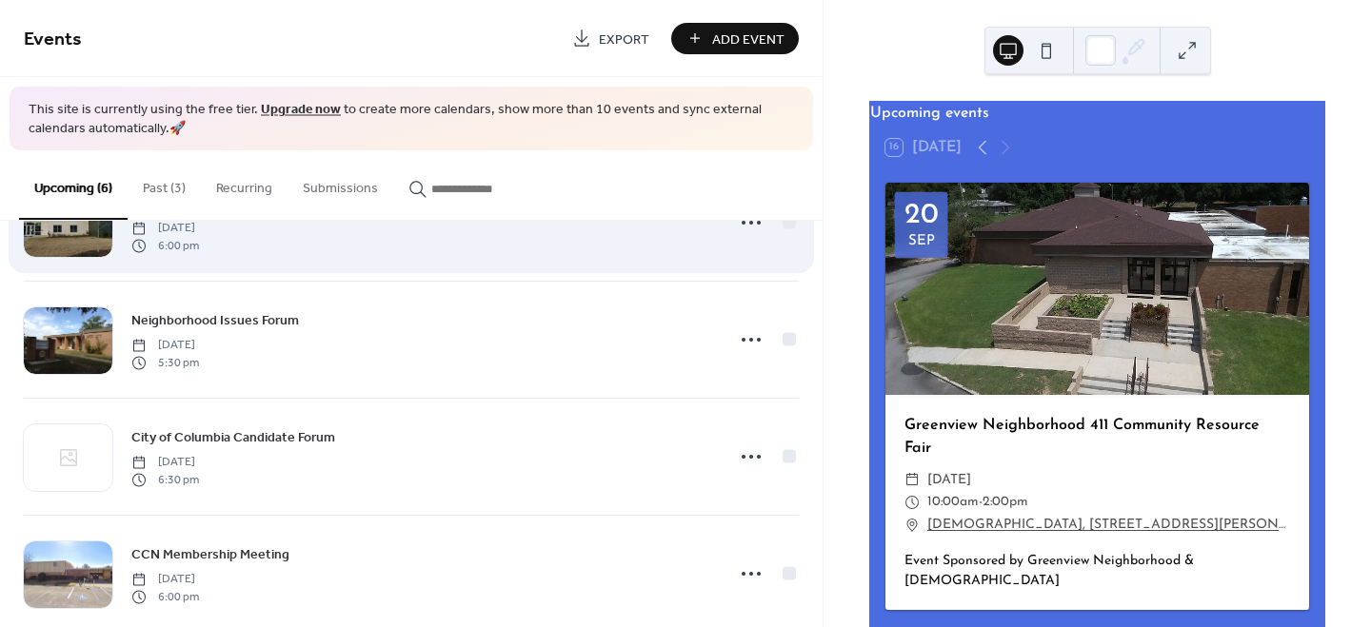
scroll to position [264, 0]
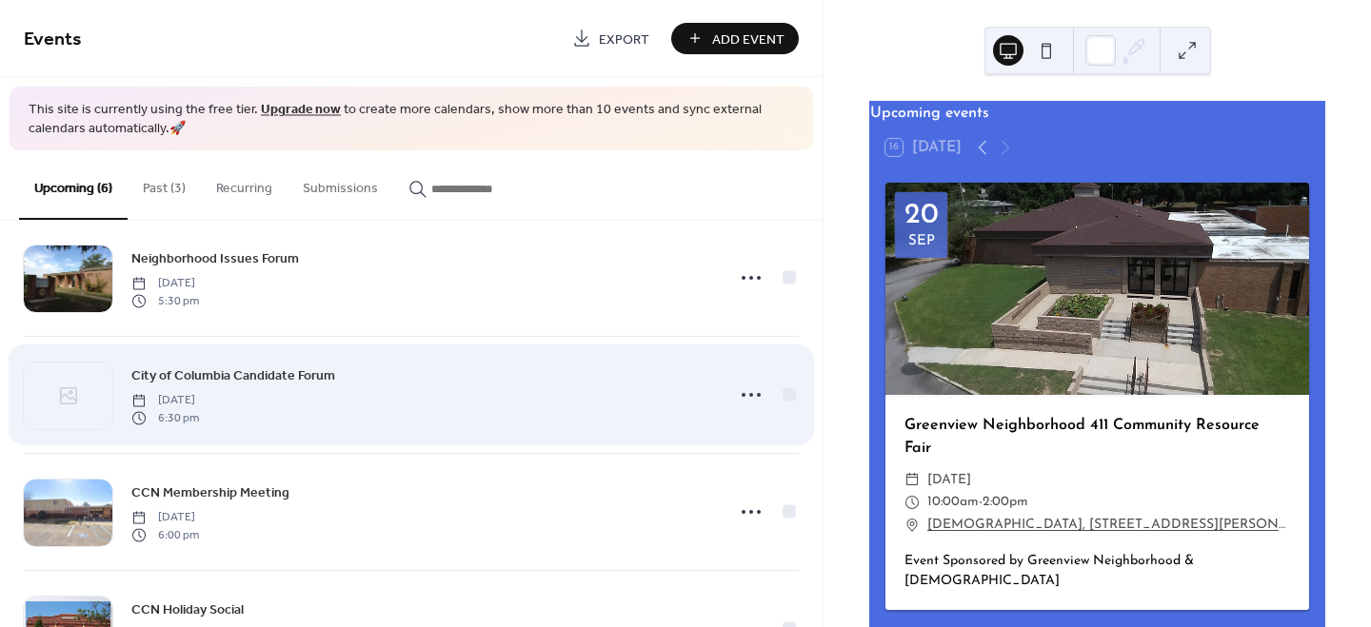
click at [263, 370] on span "City of Columbia Candidate Forum" at bounding box center [233, 376] width 204 height 20
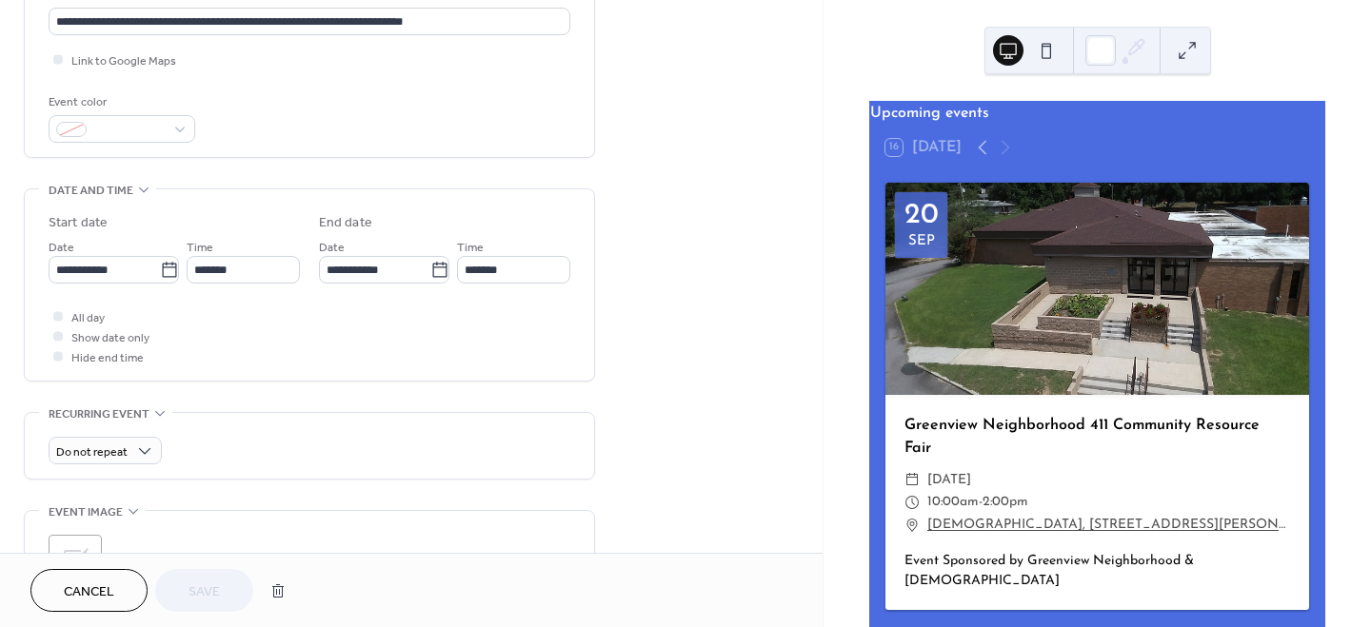
scroll to position [579, 0]
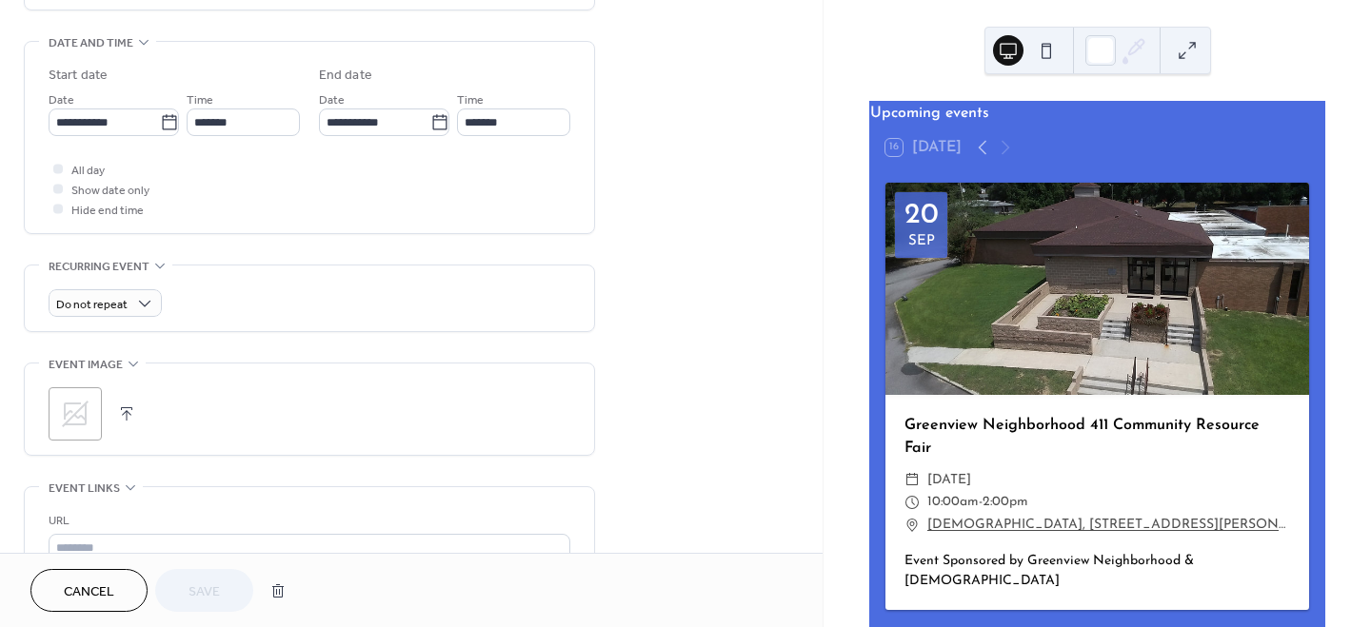
click at [77, 411] on icon at bounding box center [75, 414] width 30 height 30
click at [212, 590] on span "Save" at bounding box center [203, 592] width 31 height 20
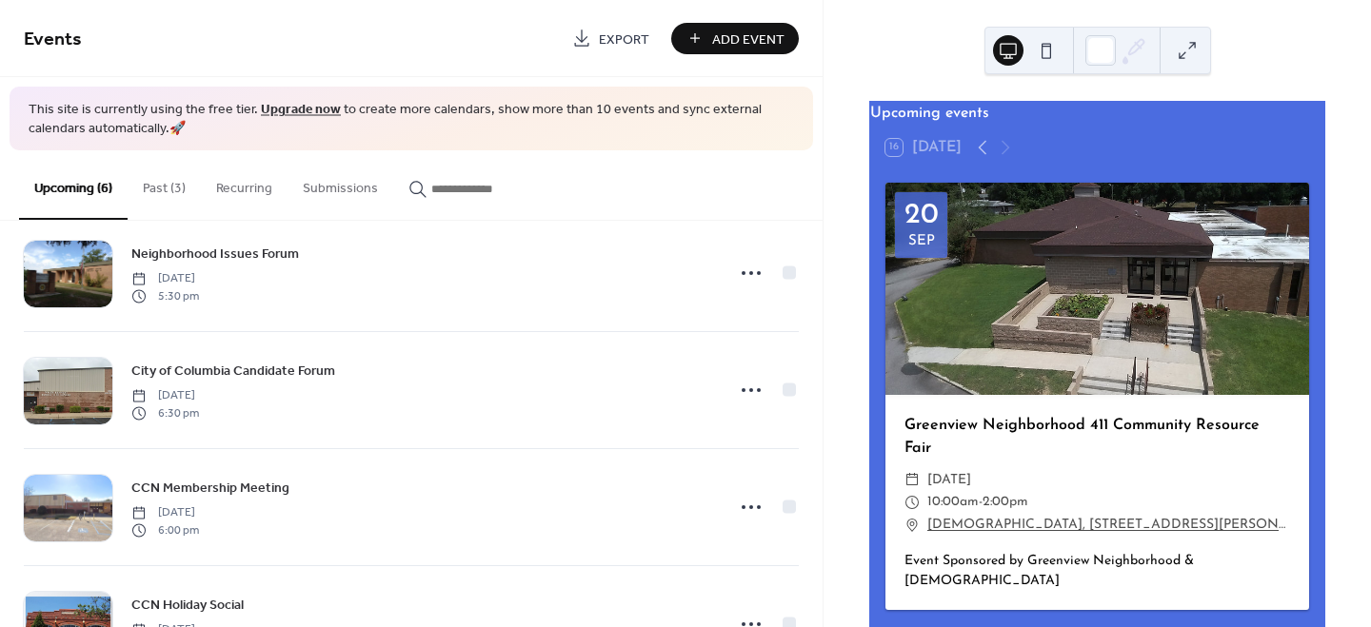
scroll to position [348, 0]
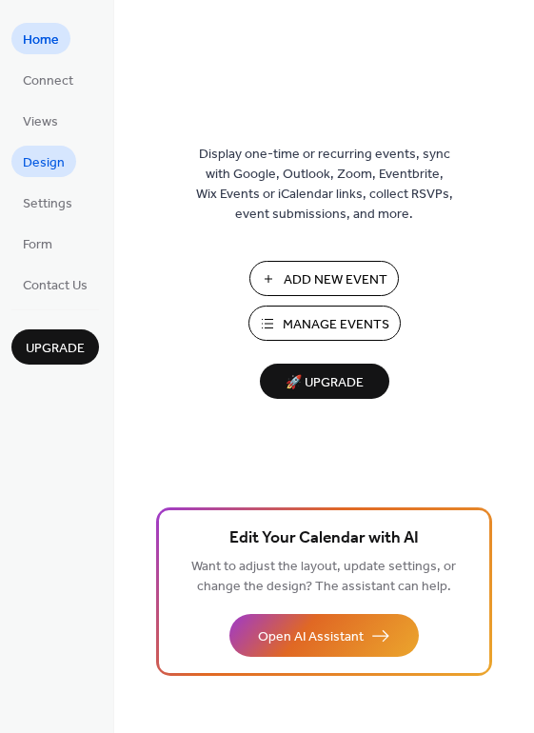
click at [41, 153] on span "Design" at bounding box center [44, 163] width 42 height 20
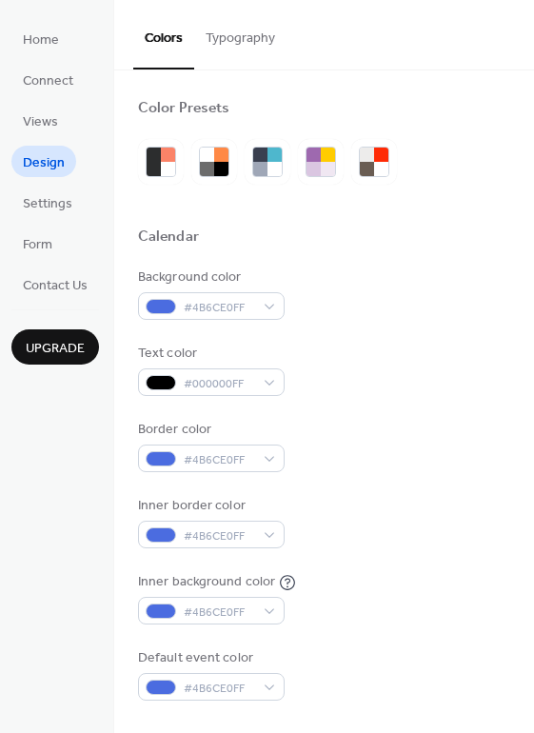
click at [233, 26] on button "Typography" at bounding box center [240, 34] width 92 height 68
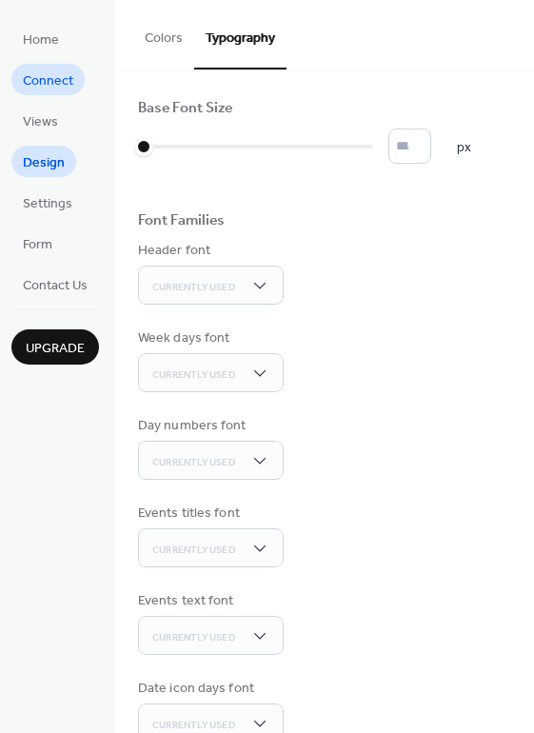
click at [41, 74] on span "Connect" at bounding box center [48, 81] width 50 height 20
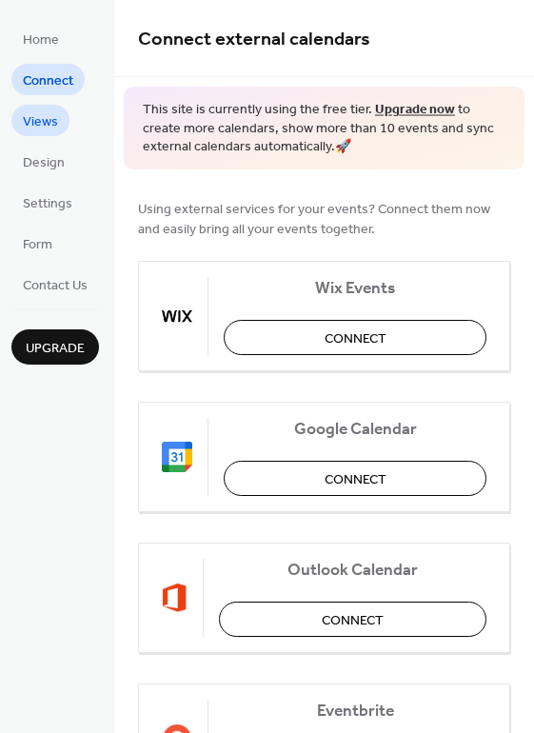
click at [43, 123] on span "Views" at bounding box center [40, 122] width 35 height 20
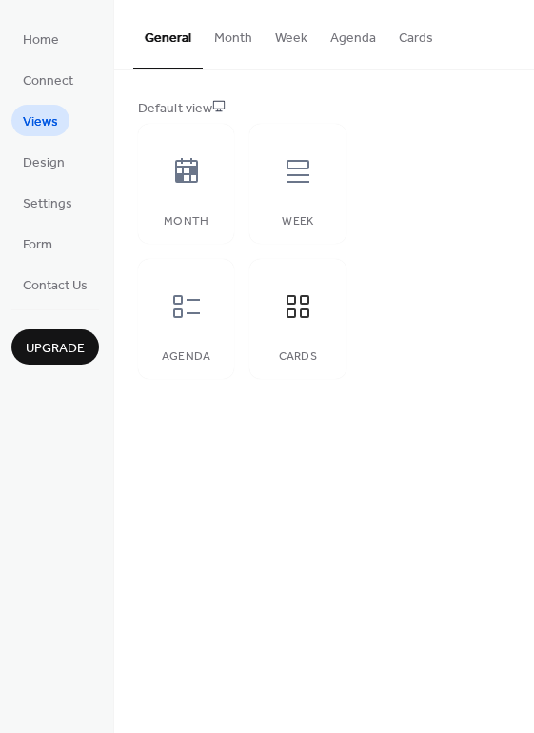
click at [224, 35] on button "Month" at bounding box center [233, 34] width 61 height 68
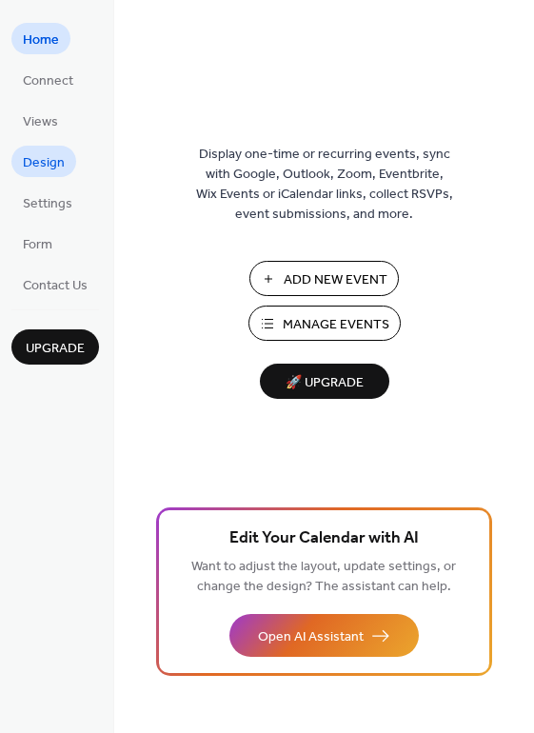
click at [47, 163] on span "Design" at bounding box center [44, 163] width 42 height 20
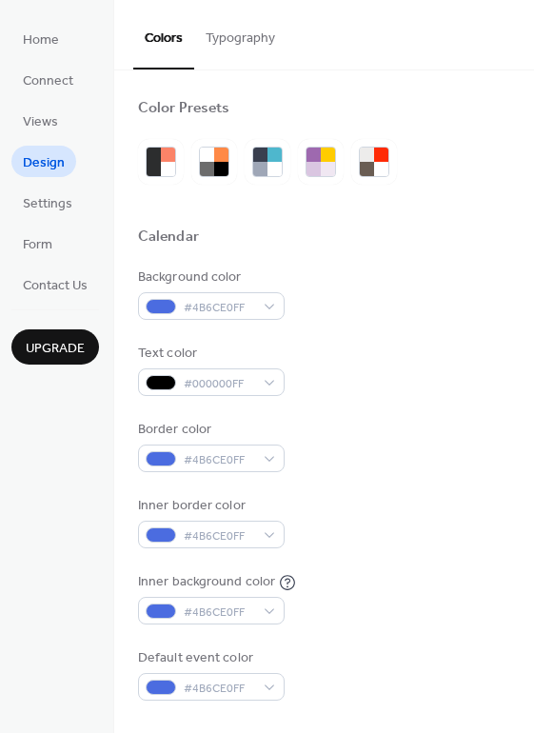
click at [233, 49] on button "Typography" at bounding box center [240, 34] width 92 height 68
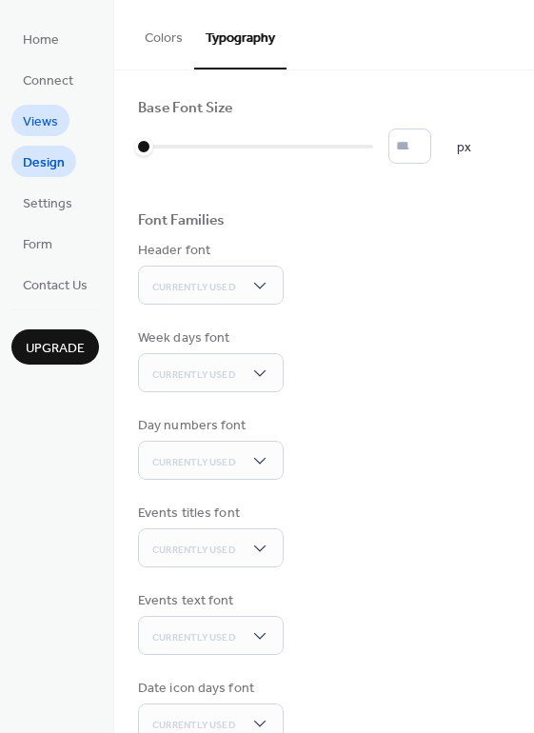
click at [35, 112] on span "Views" at bounding box center [40, 122] width 35 height 20
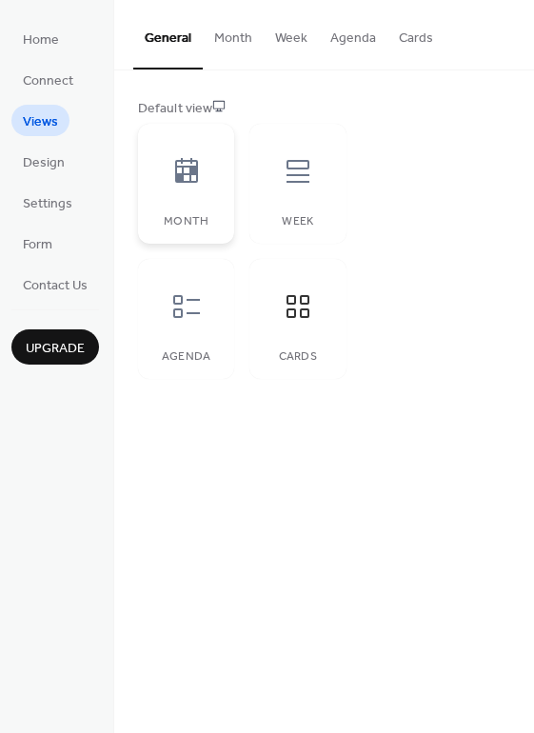
click at [174, 183] on icon at bounding box center [186, 171] width 30 height 30
click at [297, 170] on icon at bounding box center [298, 171] width 30 height 30
click at [196, 322] on div at bounding box center [186, 306] width 57 height 57
click at [306, 316] on icon at bounding box center [297, 306] width 23 height 23
click at [191, 168] on icon at bounding box center [186, 170] width 23 height 25
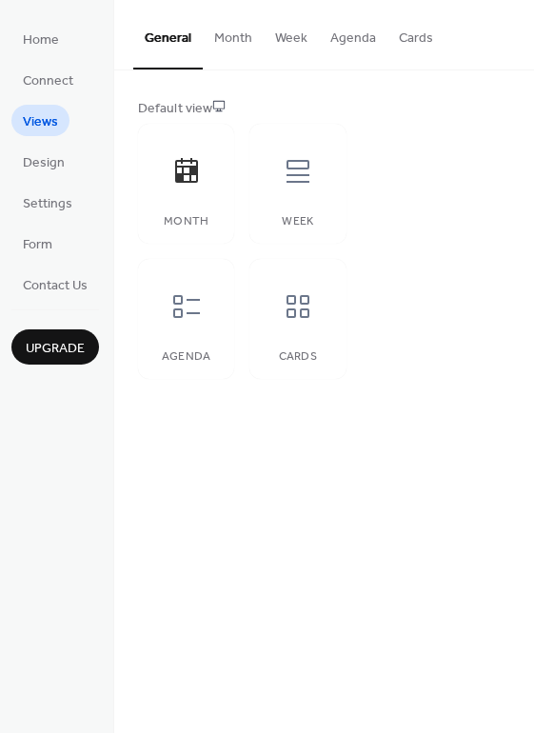
click at [231, 38] on button "Month" at bounding box center [233, 34] width 61 height 68
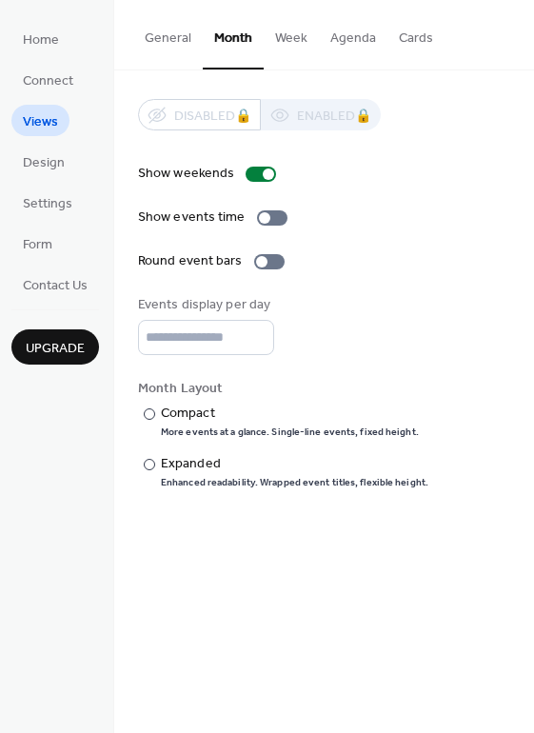
click at [298, 40] on button "Week" at bounding box center [291, 34] width 55 height 68
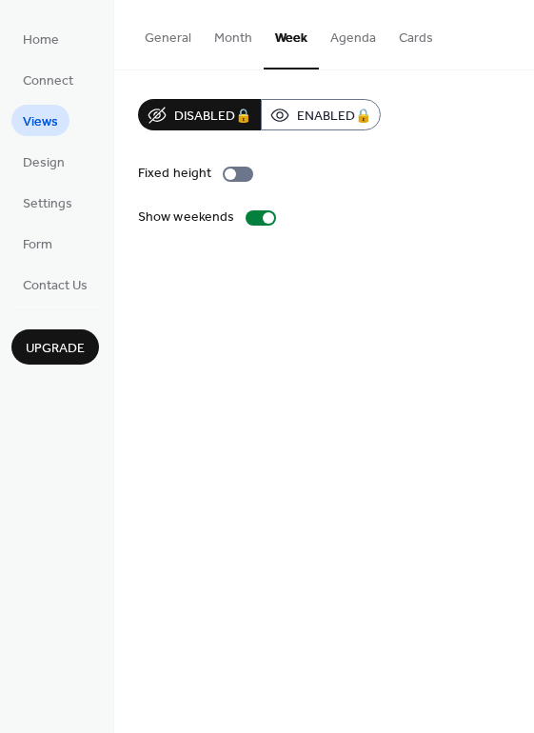
click at [352, 36] on button "Agenda" at bounding box center [353, 34] width 69 height 68
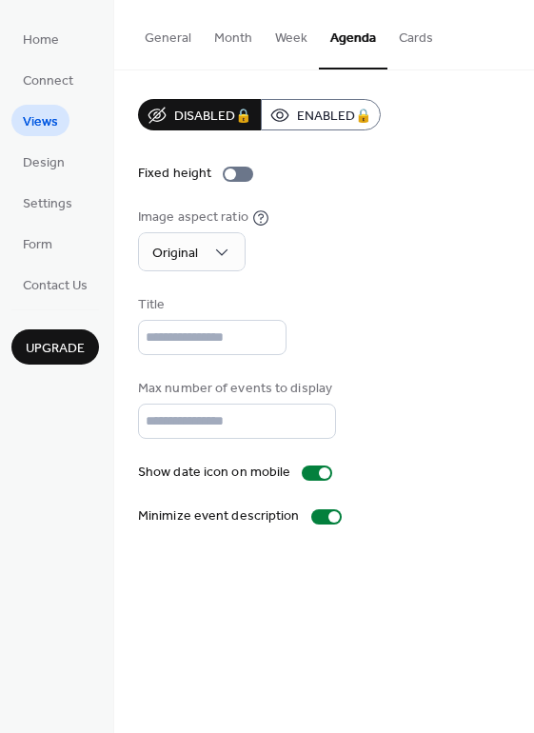
click at [409, 38] on button "Cards" at bounding box center [415, 34] width 57 height 68
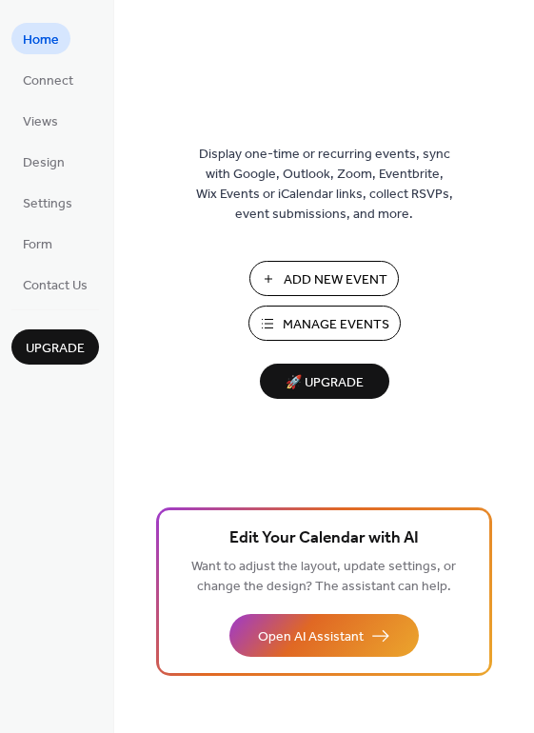
click at [338, 326] on span "Manage Events" at bounding box center [336, 325] width 107 height 20
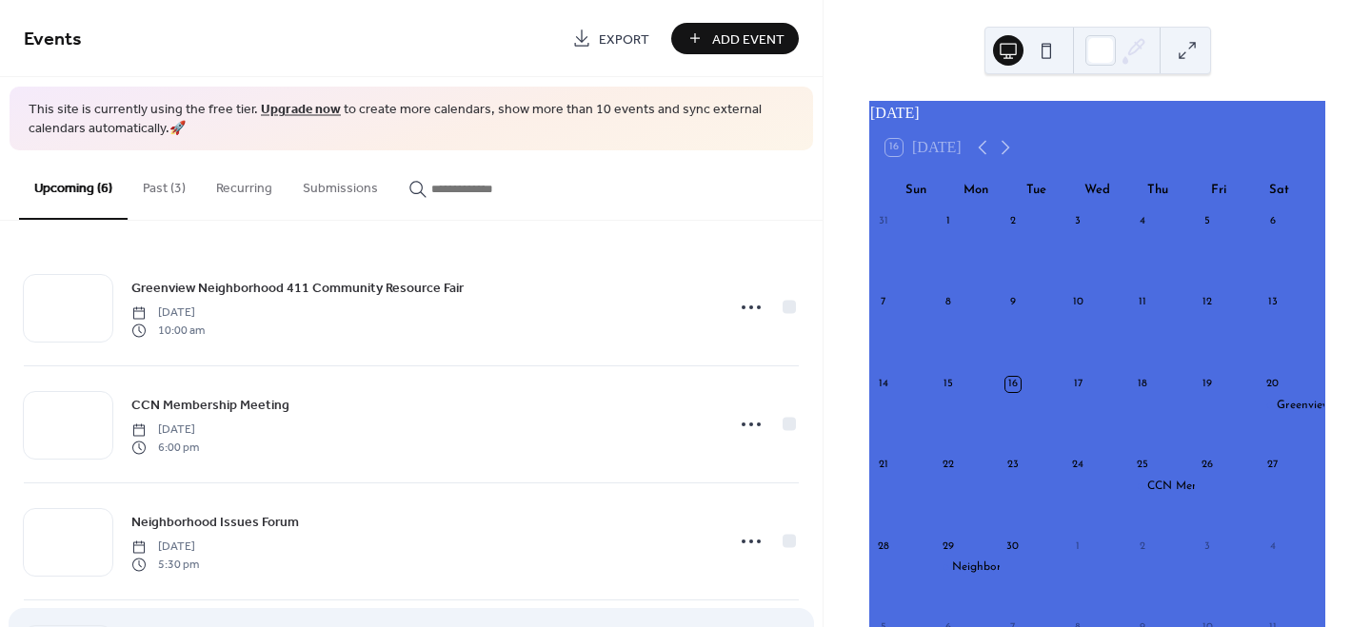
scroll to position [348, 0]
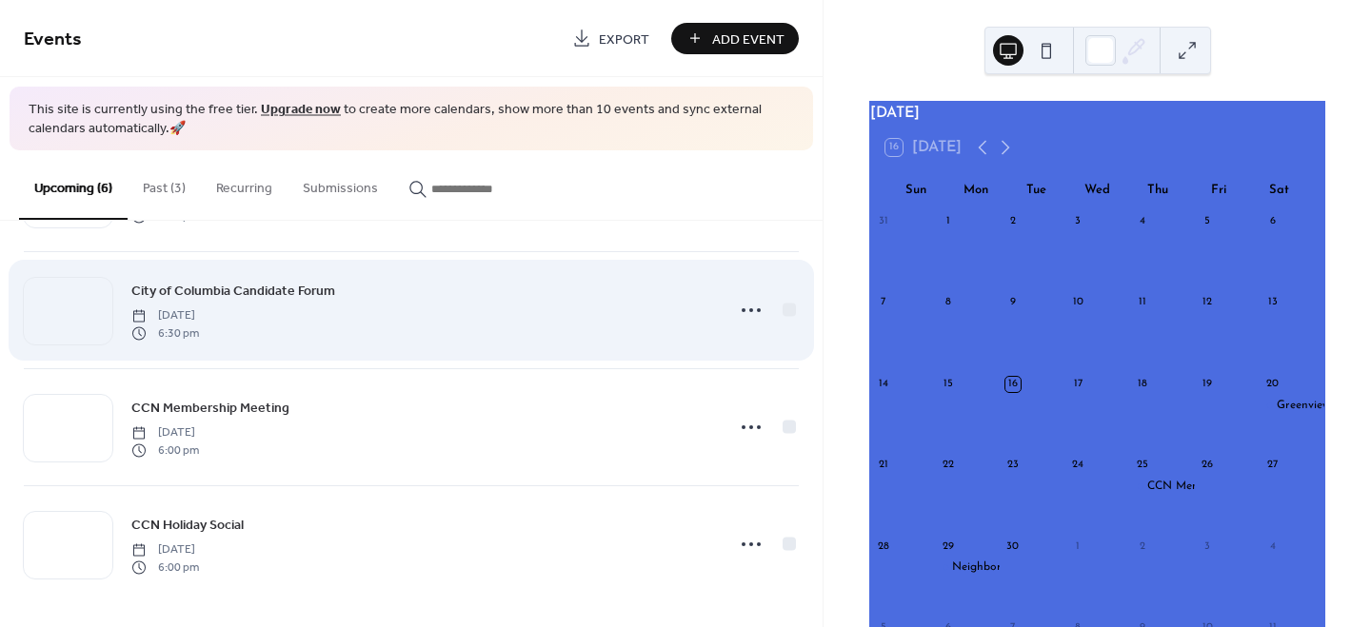
click at [281, 286] on span "City of Columbia Candidate Forum" at bounding box center [233, 292] width 204 height 20
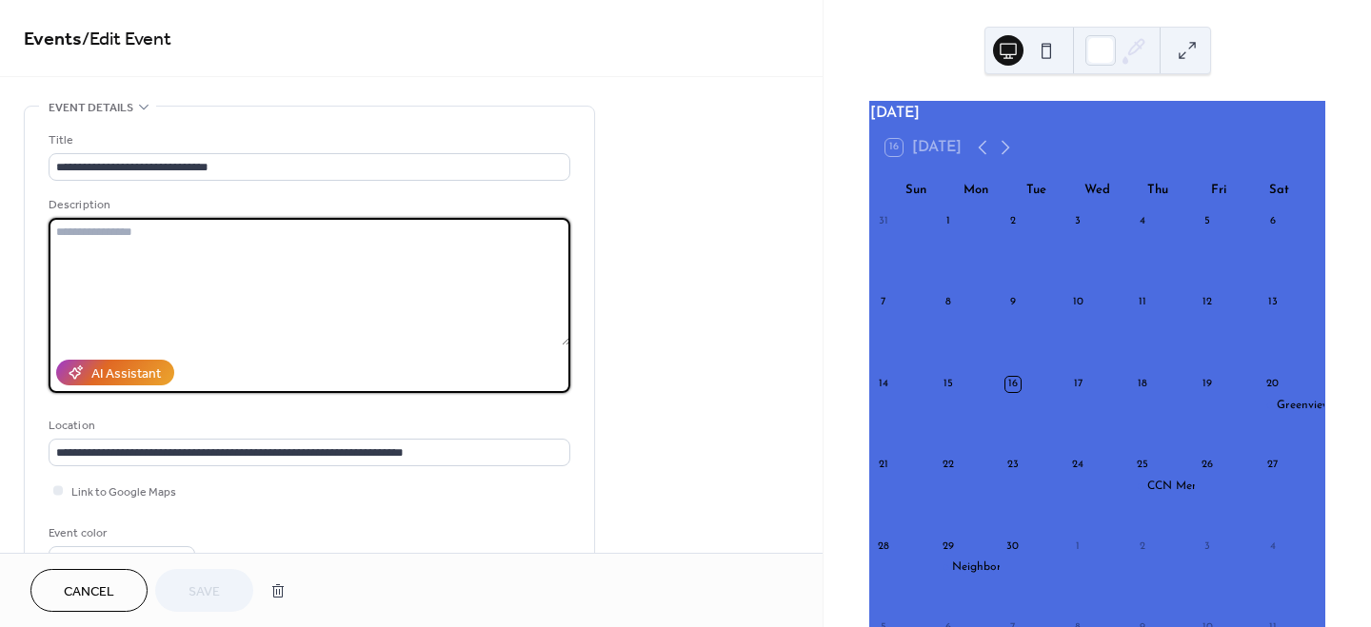
click at [311, 260] on textarea at bounding box center [310, 282] width 522 height 128
click at [188, 229] on textarea "**********" at bounding box center [310, 282] width 523 height 128
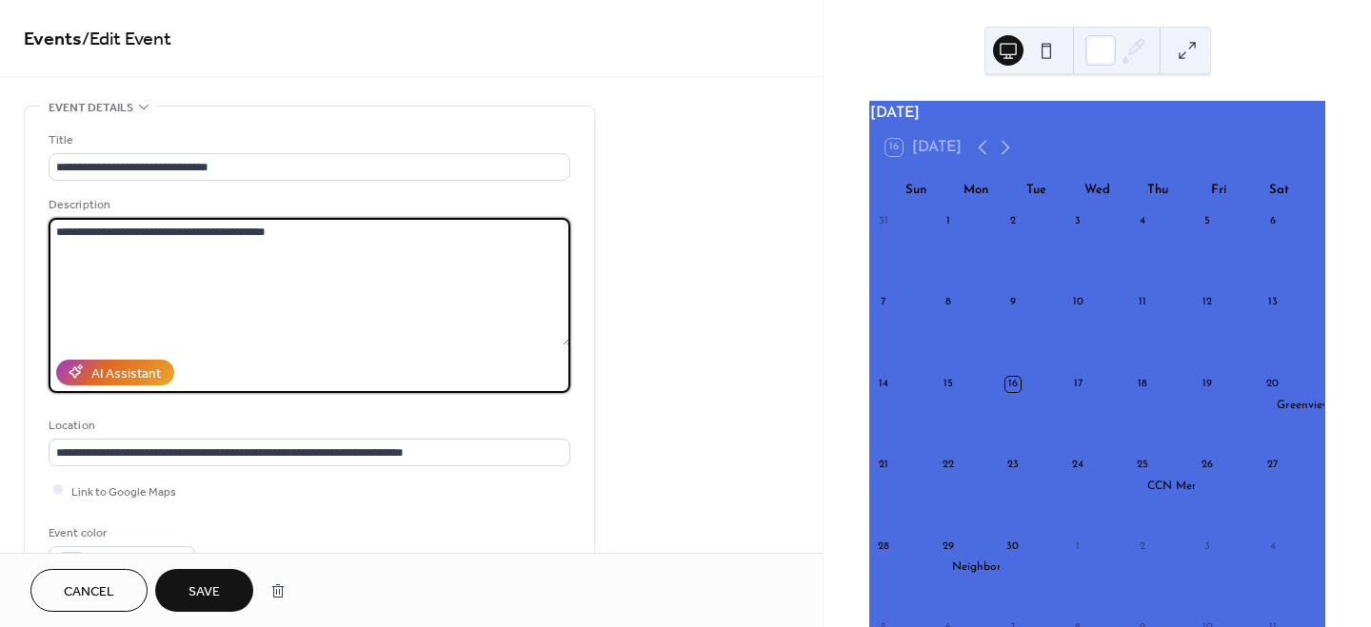
click at [335, 225] on textarea "**********" at bounding box center [310, 282] width 523 height 128
type textarea "**********"
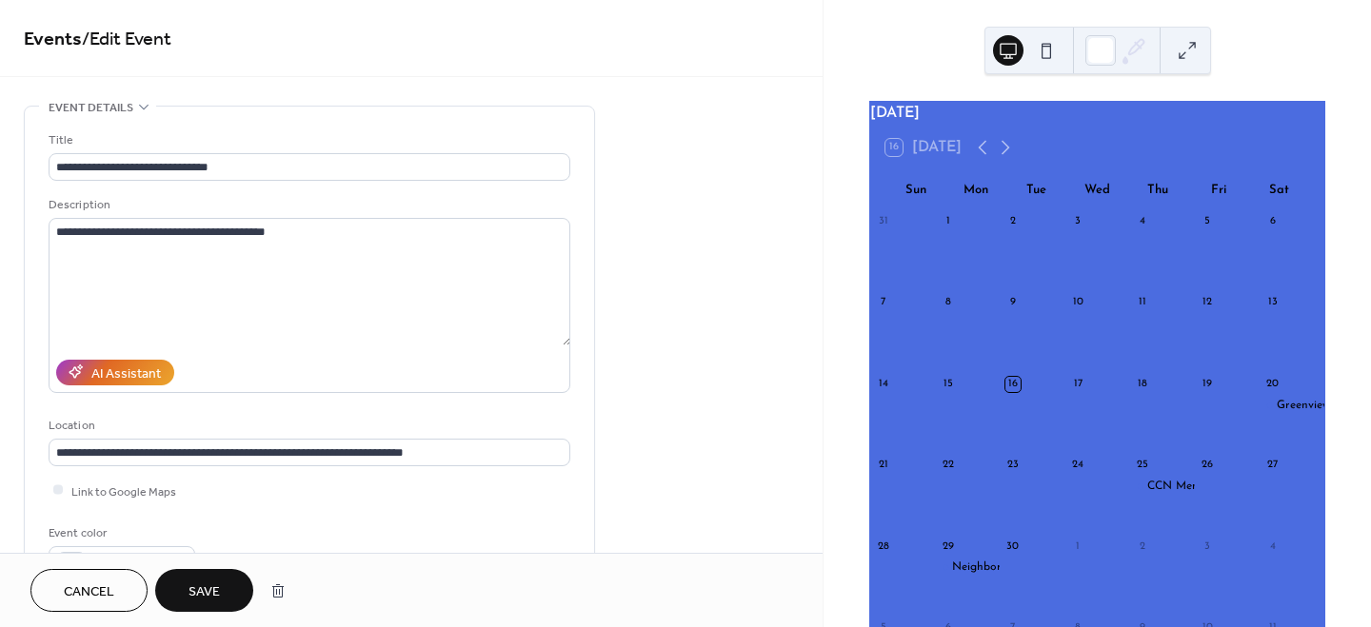
click at [203, 582] on span "Save" at bounding box center [203, 592] width 31 height 20
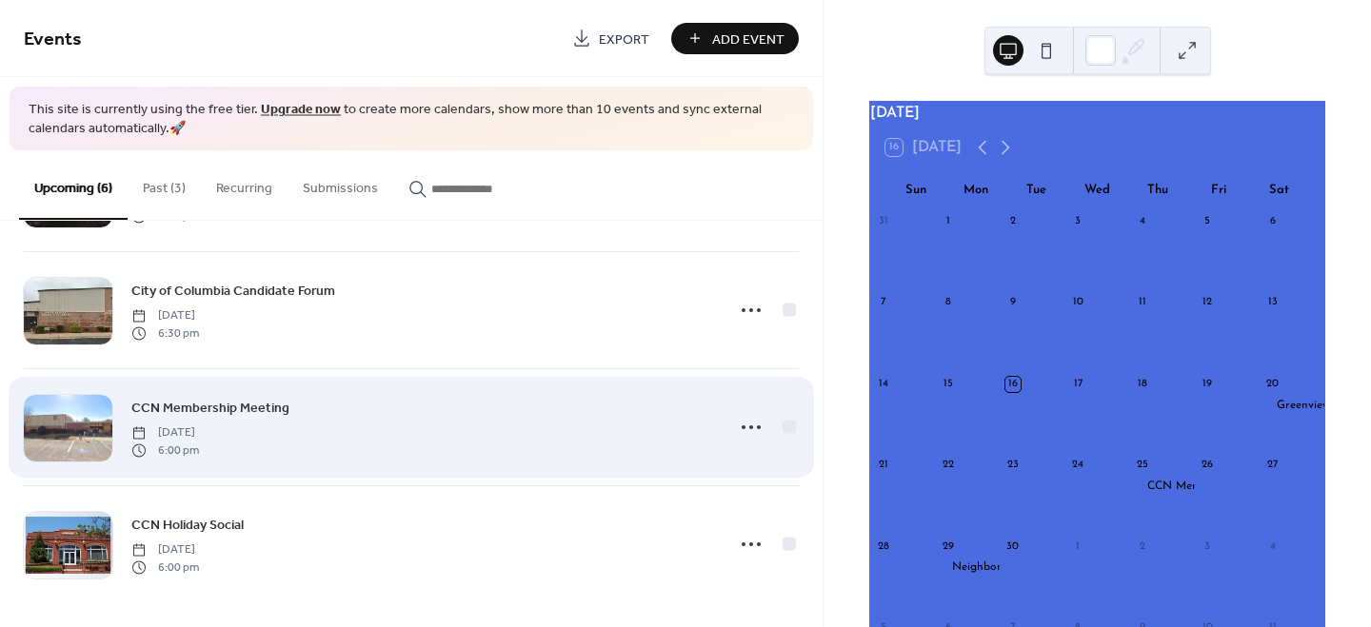
scroll to position [259, 0]
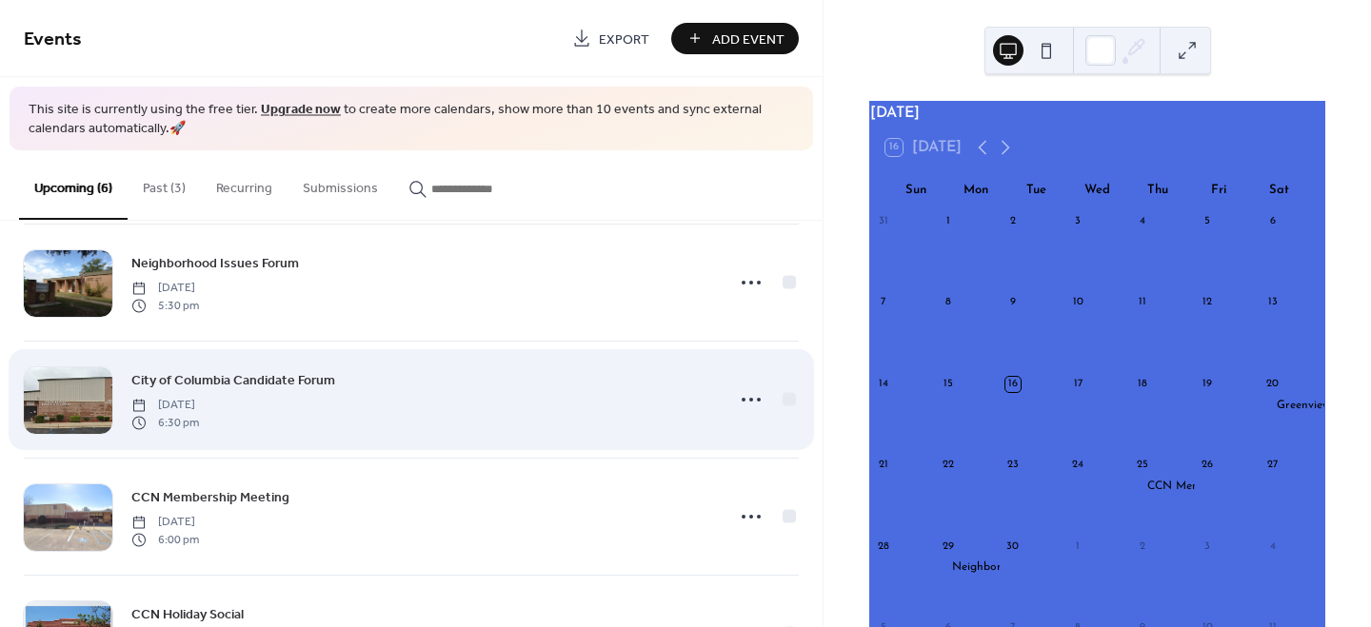
click at [288, 377] on span "City of Columbia Candidate Forum" at bounding box center [233, 381] width 204 height 20
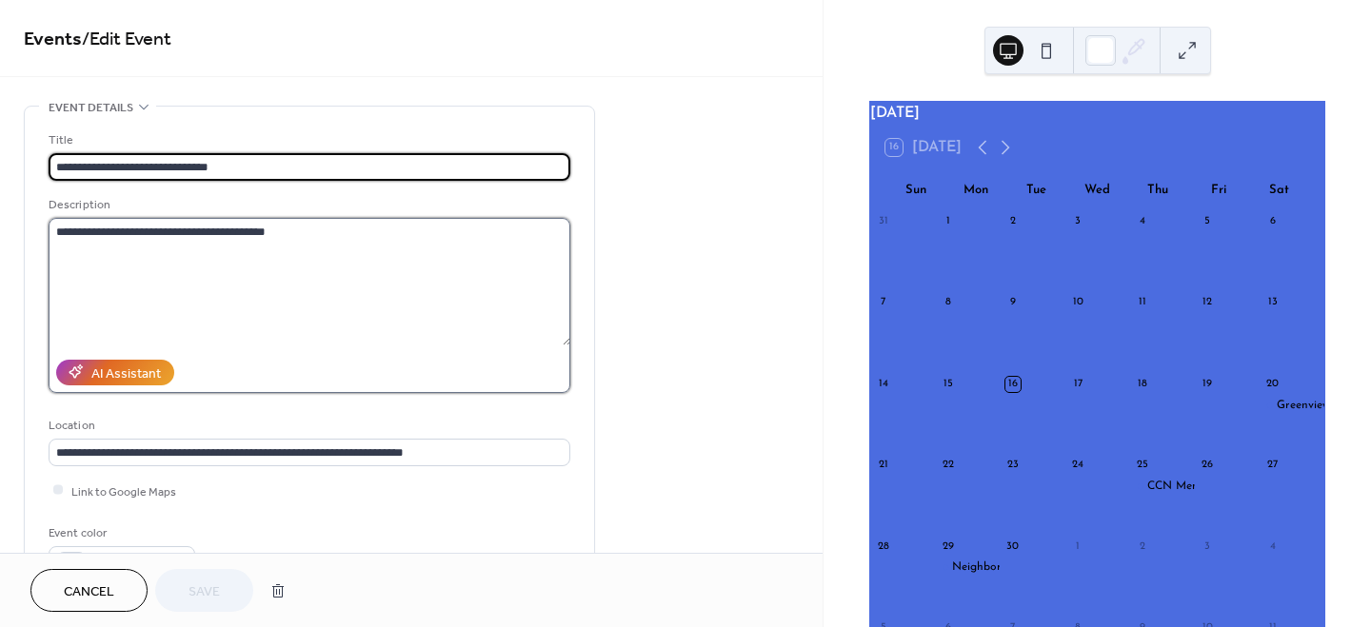
click at [321, 234] on textarea "**********" at bounding box center [310, 282] width 523 height 128
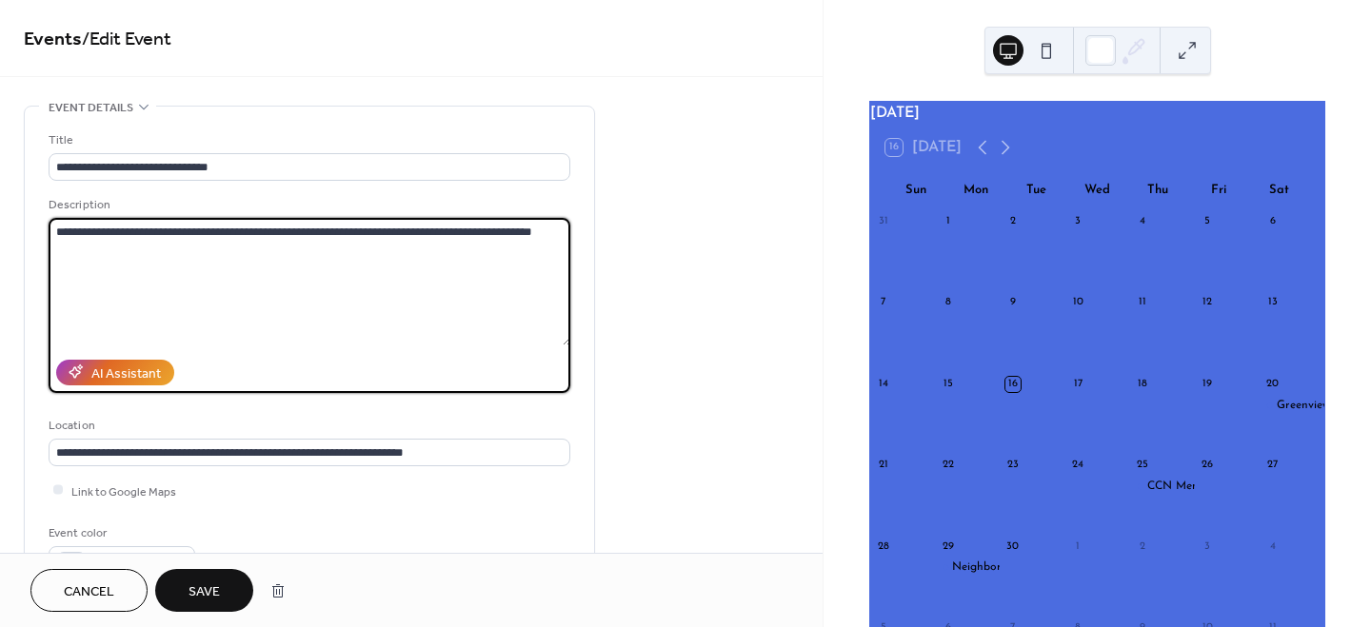
type textarea "**********"
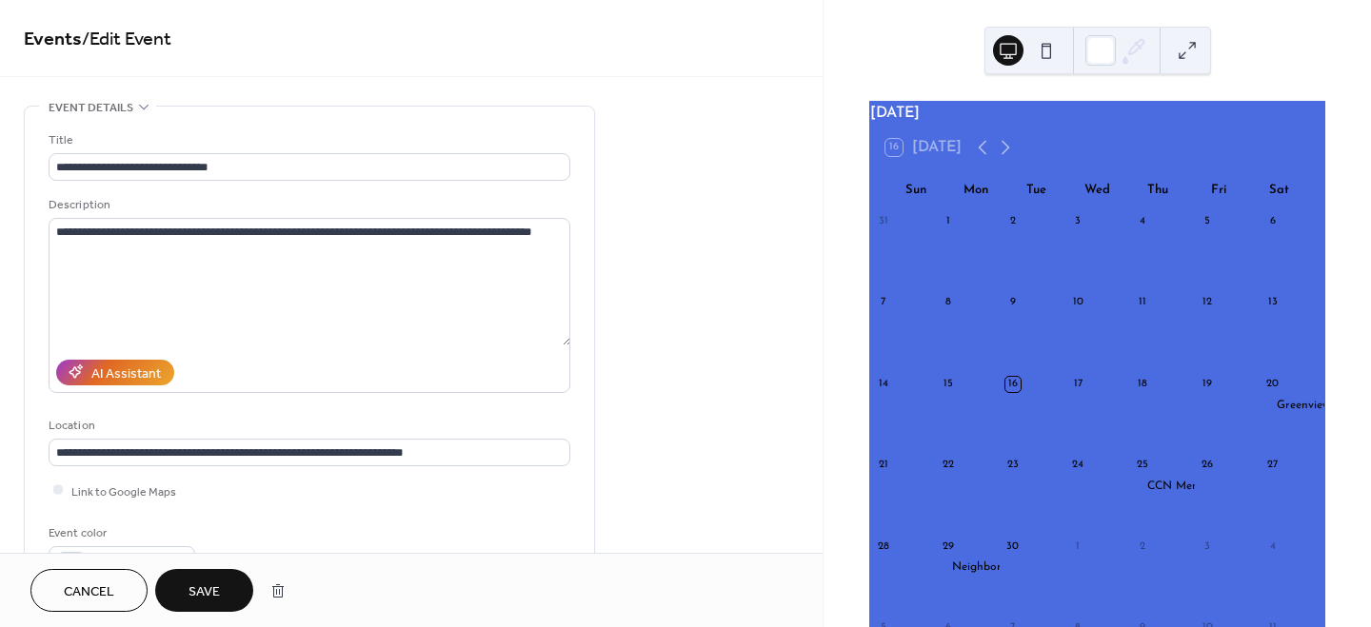
click at [219, 582] on span "Save" at bounding box center [203, 592] width 31 height 20
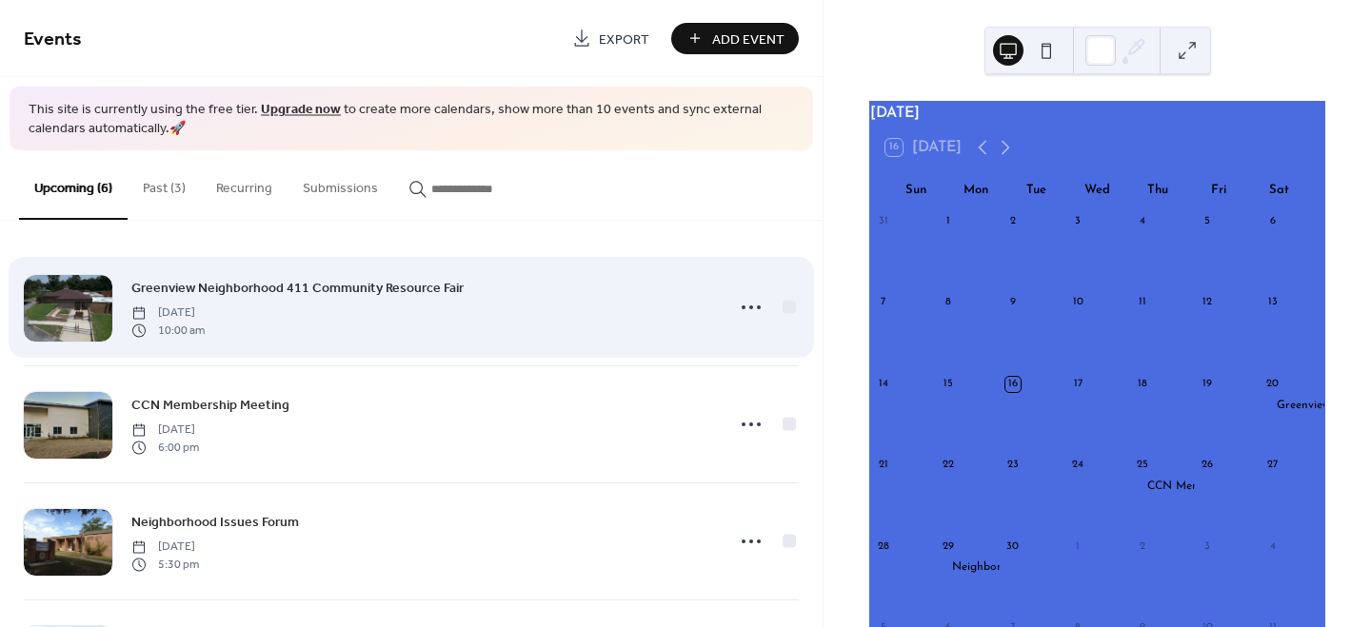
scroll to position [348, 0]
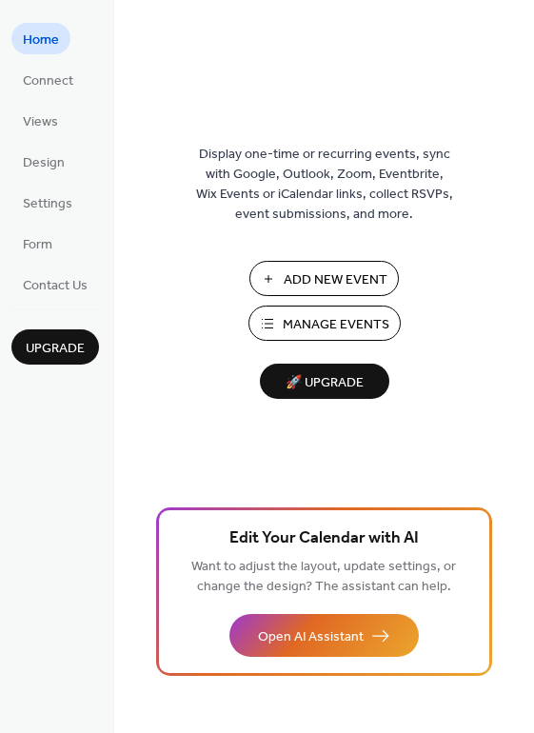
click at [327, 326] on span "Manage Events" at bounding box center [336, 325] width 107 height 20
click at [57, 204] on span "Settings" at bounding box center [47, 204] width 49 height 20
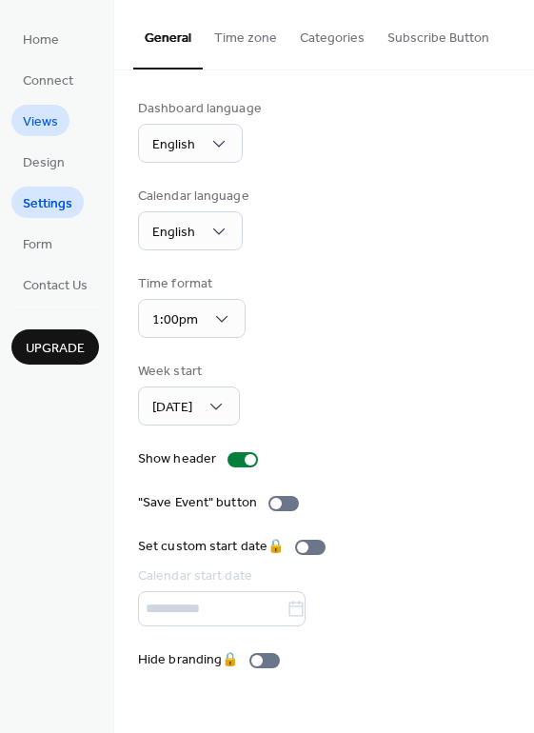
click at [54, 122] on span "Views" at bounding box center [40, 122] width 35 height 20
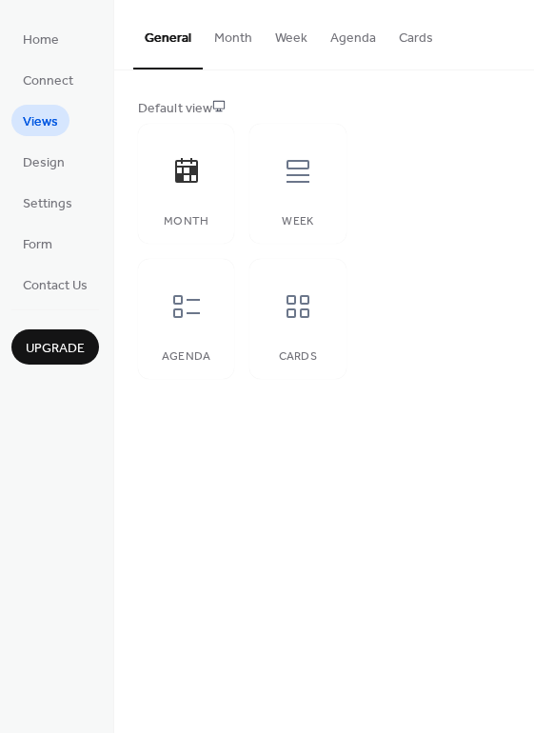
click at [413, 29] on button "Cards" at bounding box center [415, 34] width 57 height 68
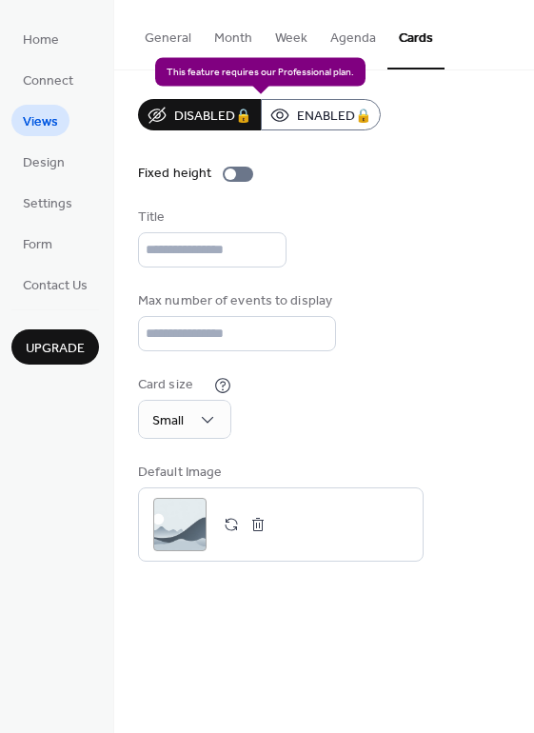
click at [329, 109] on div "Disabled 🔒 Enabled 🔒" at bounding box center [259, 114] width 243 height 31
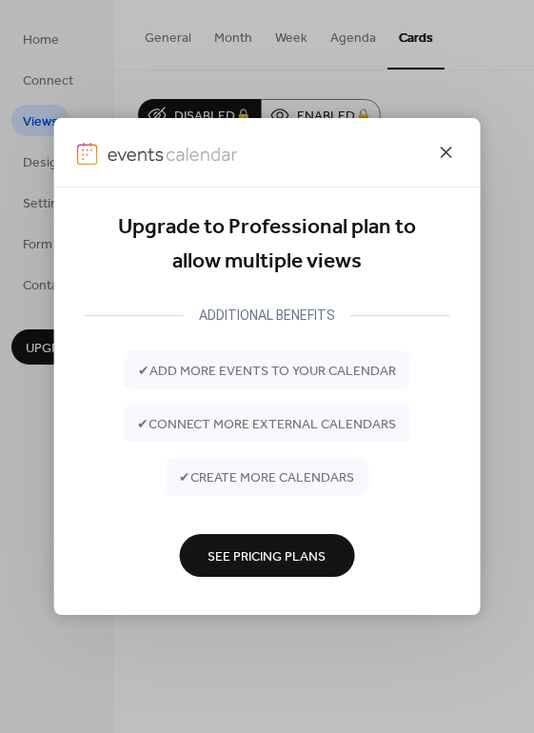
click at [444, 158] on icon at bounding box center [446, 152] width 23 height 23
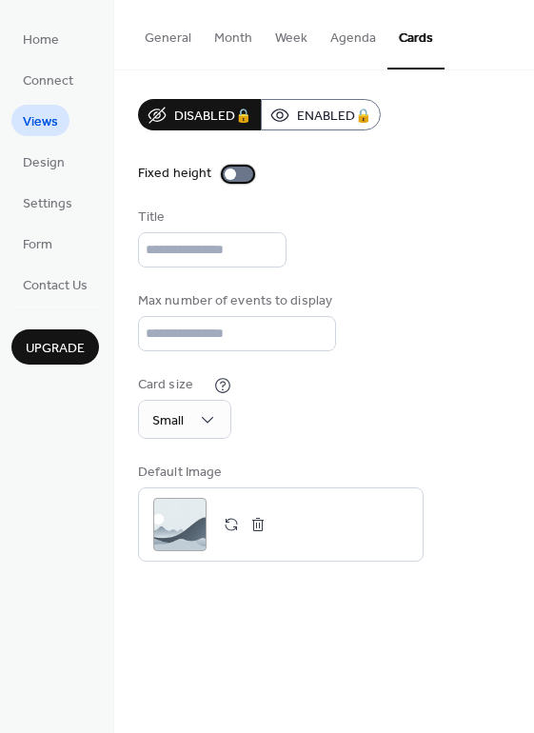
click at [235, 173] on div at bounding box center [238, 174] width 30 height 15
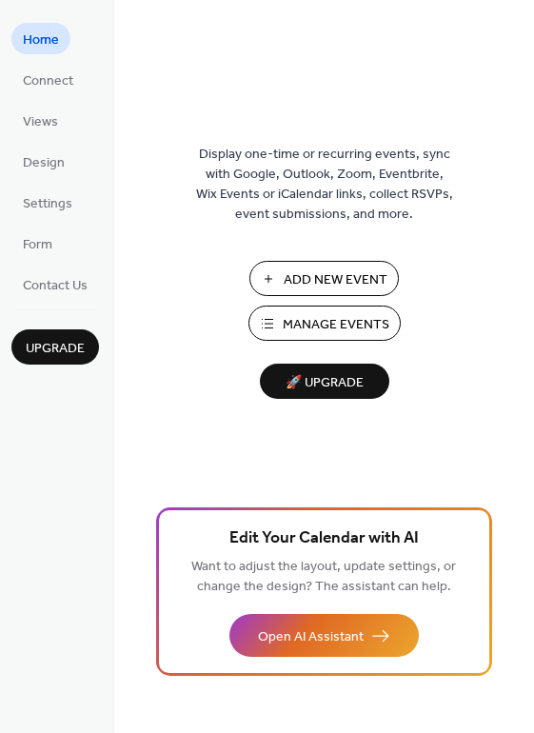
click at [329, 325] on span "Manage Events" at bounding box center [336, 325] width 107 height 20
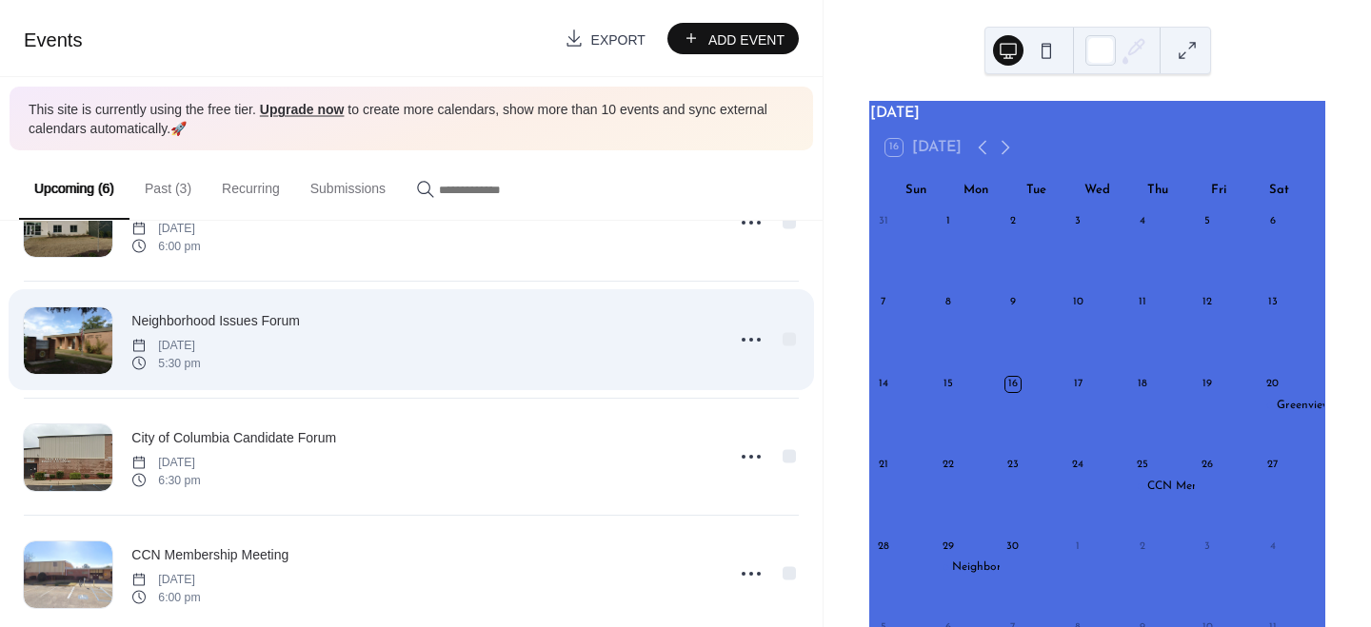
scroll to position [150, 0]
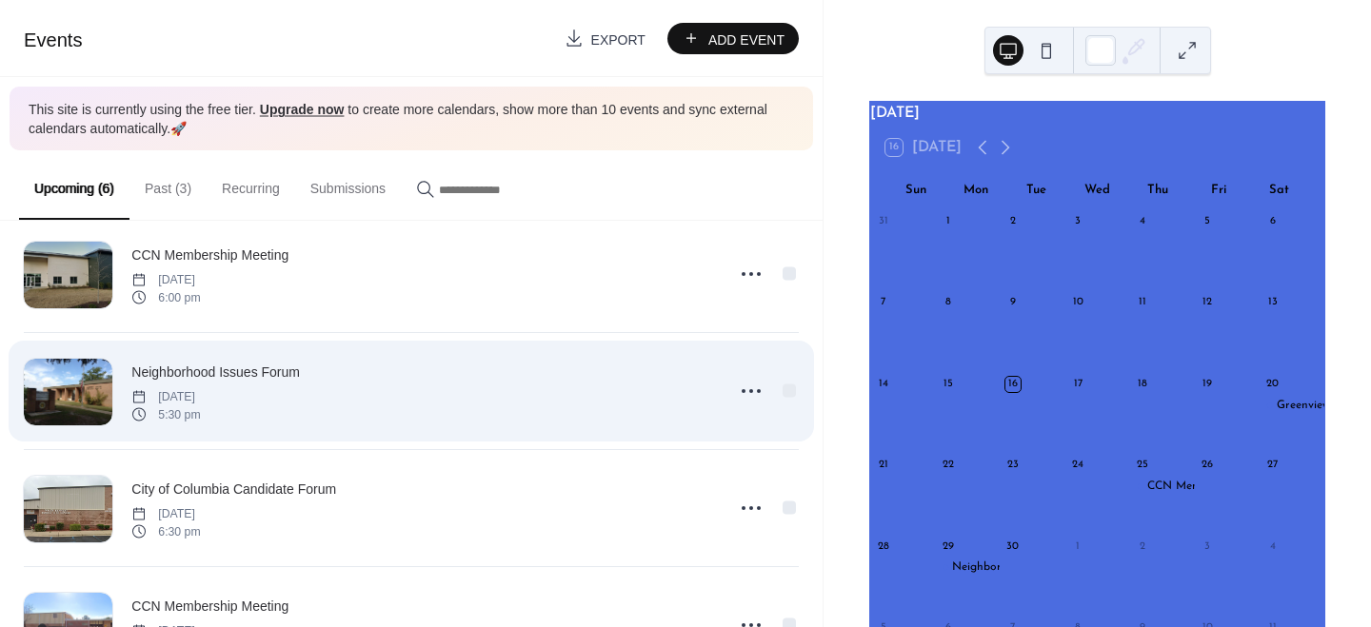
click at [253, 368] on span "Neighborhood Issues Forum" at bounding box center [215, 373] width 168 height 20
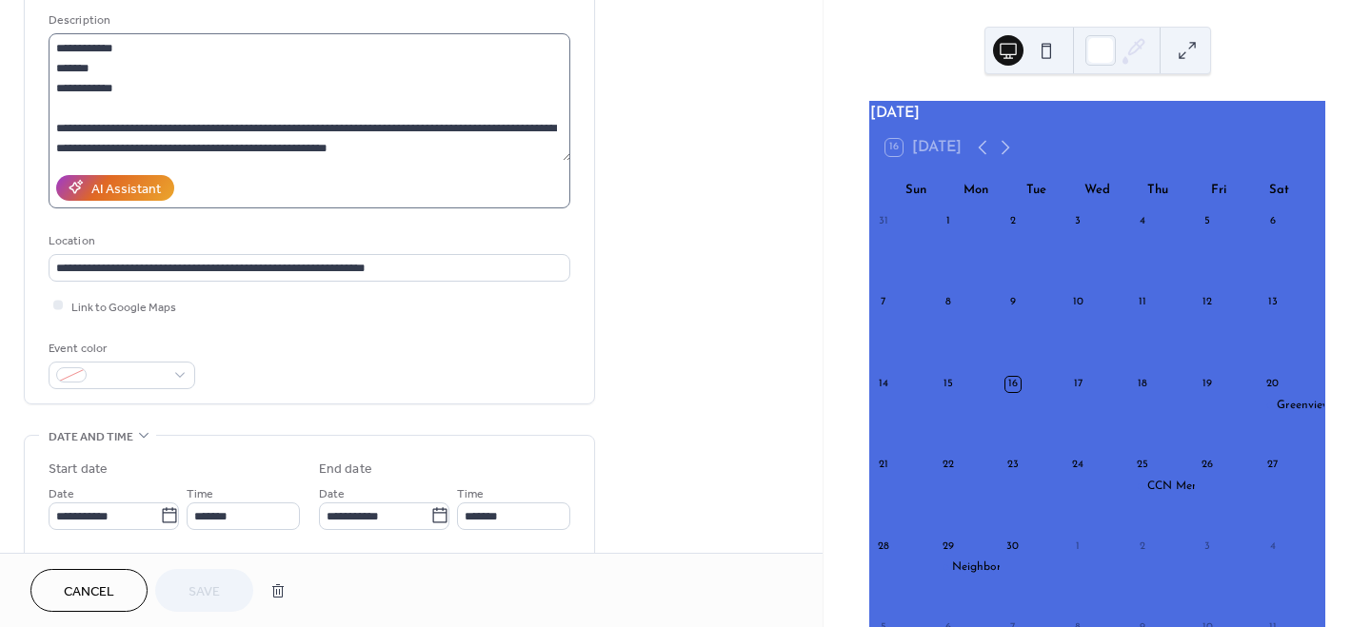
scroll to position [200, 0]
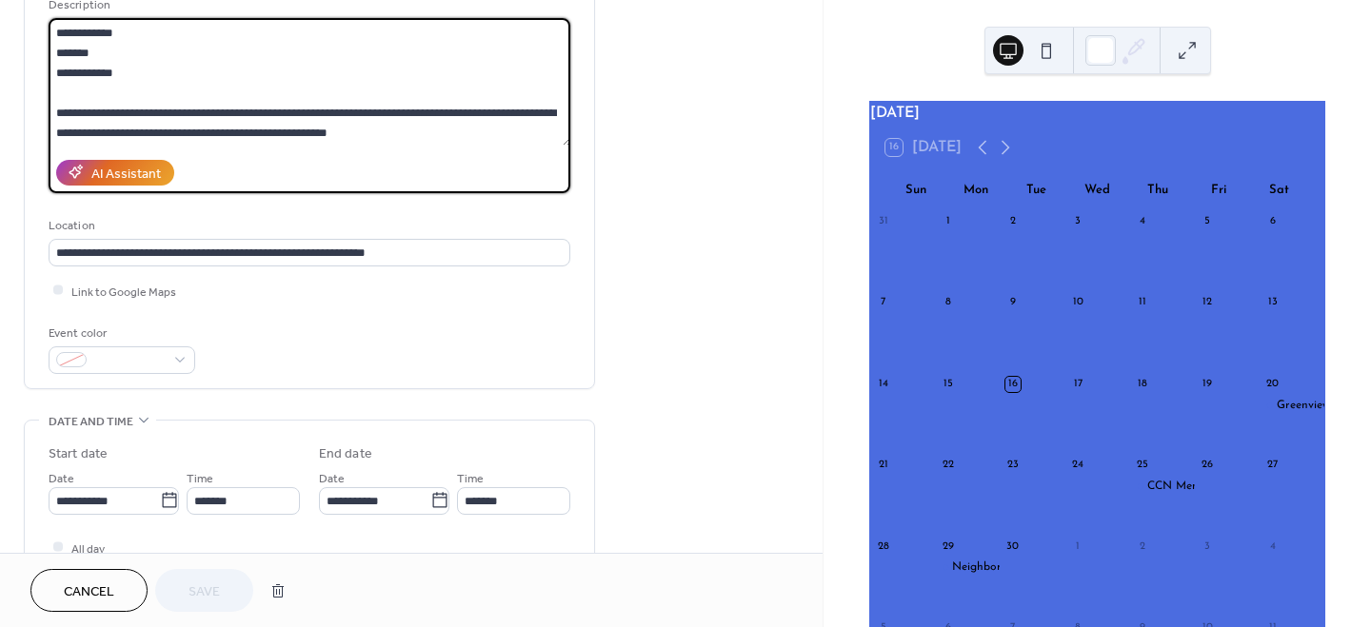
drag, startPoint x: 450, startPoint y: 128, endPoint x: 25, endPoint y: 97, distance: 426.6
click at [25, 97] on div "**********" at bounding box center [309, 148] width 569 height 482
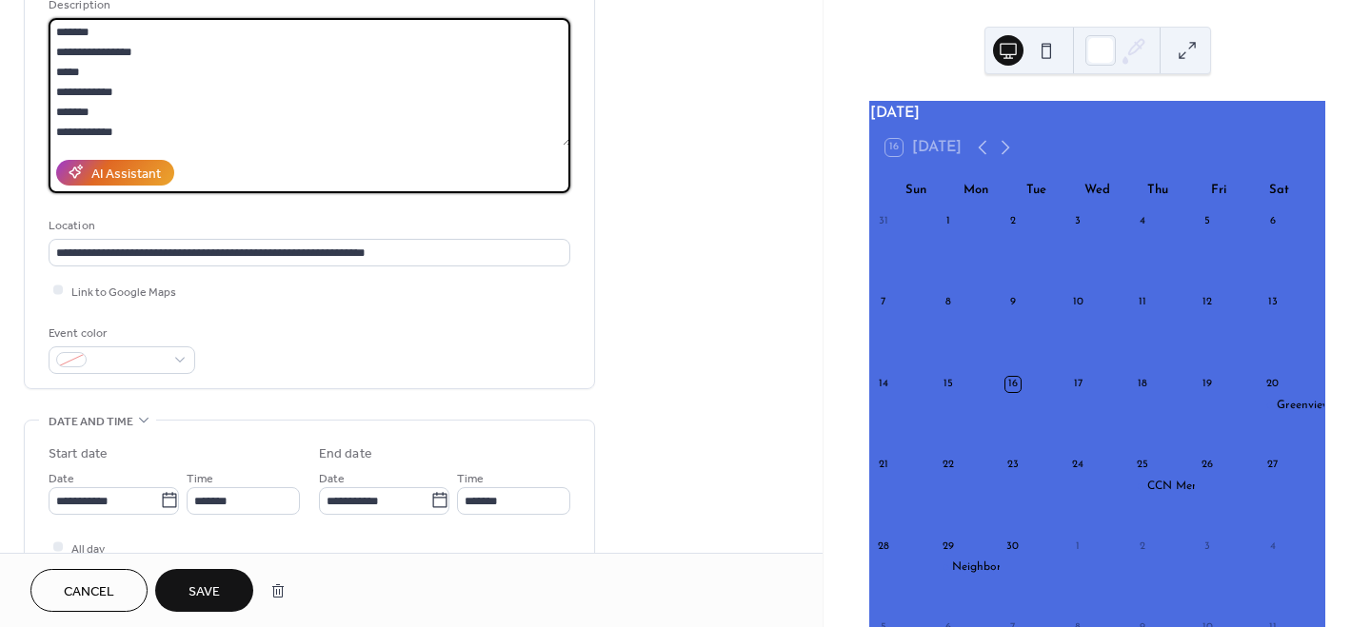
scroll to position [279, 0]
type textarea "**********"
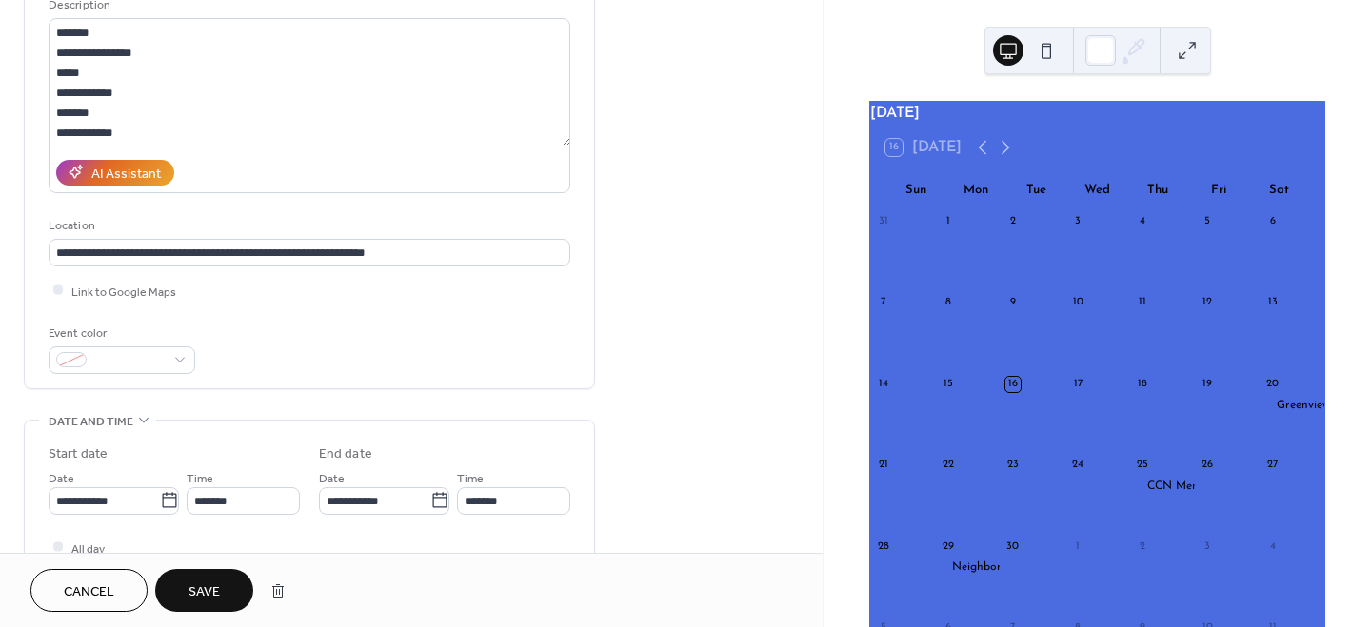
click at [227, 588] on button "Save" at bounding box center [204, 590] width 98 height 43
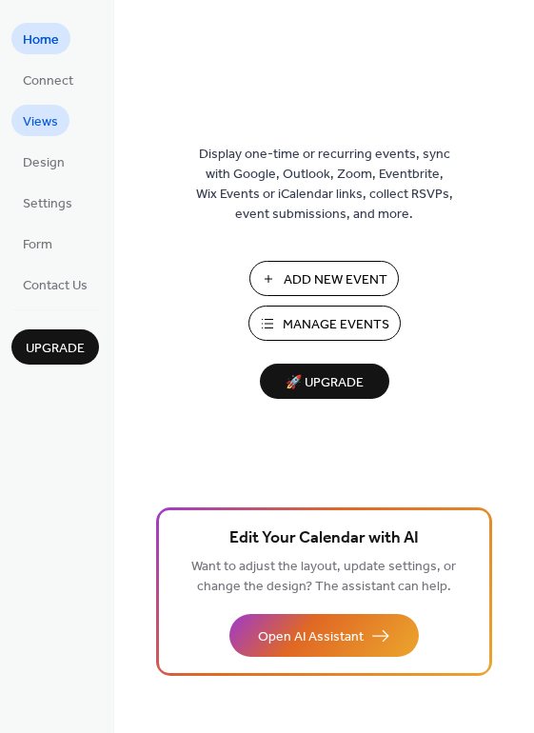
click at [46, 127] on span "Views" at bounding box center [40, 122] width 35 height 20
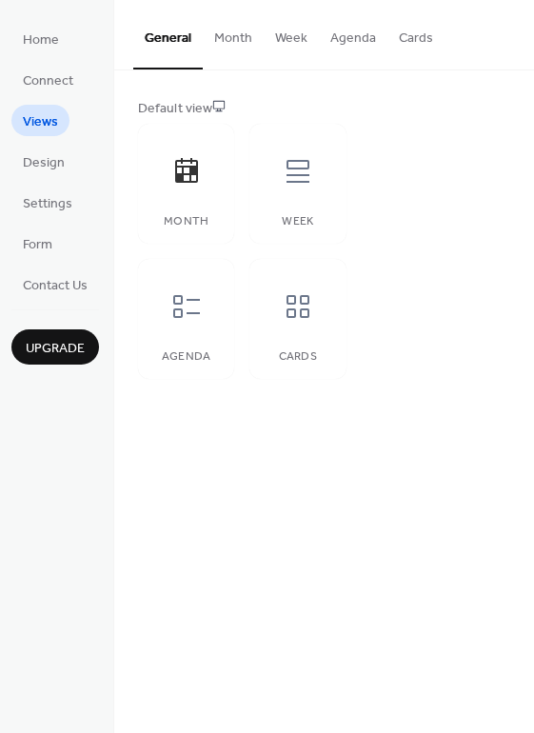
click at [411, 33] on button "Cards" at bounding box center [415, 34] width 57 height 68
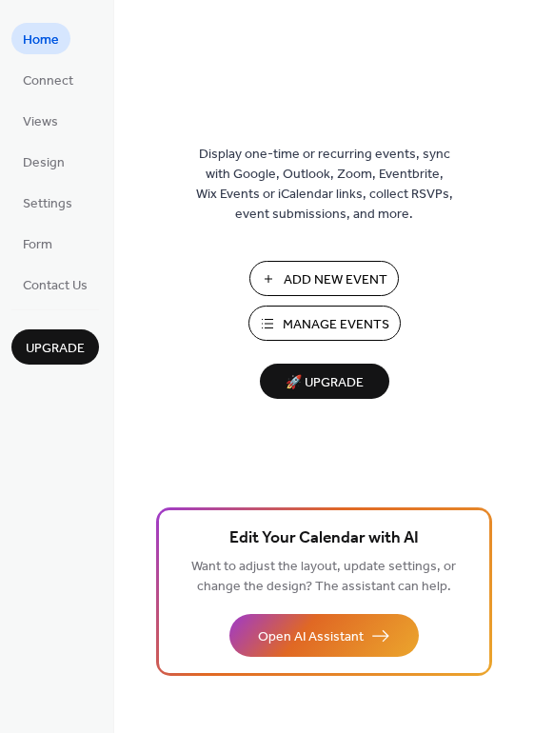
click at [325, 319] on span "Manage Events" at bounding box center [336, 325] width 107 height 20
click at [304, 325] on span "Manage Events" at bounding box center [336, 325] width 107 height 20
click at [36, 123] on span "Views" at bounding box center [40, 122] width 35 height 20
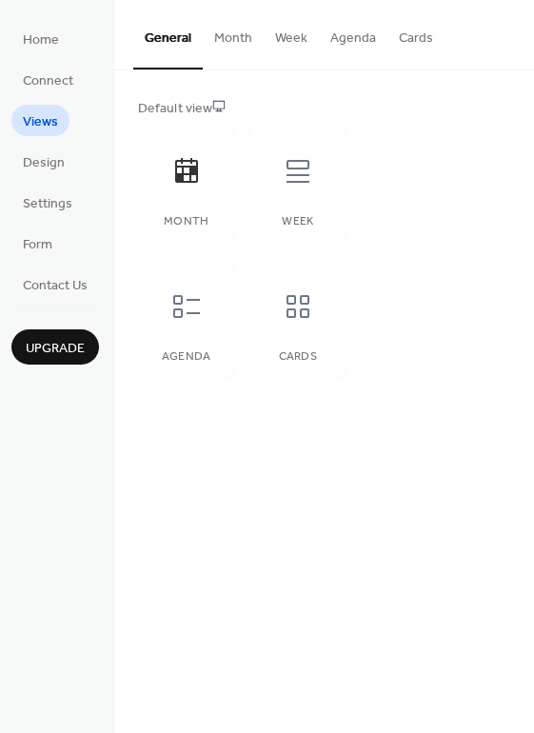
click at [419, 42] on button "Cards" at bounding box center [415, 34] width 57 height 68
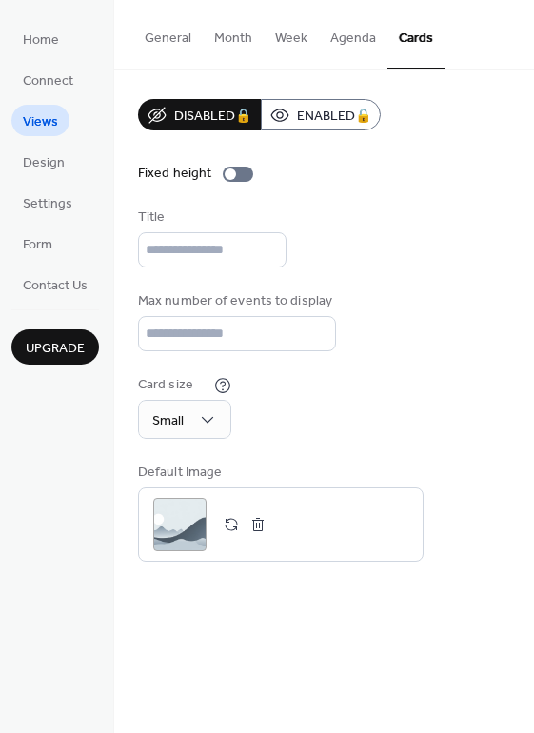
click at [349, 30] on button "Agenda" at bounding box center [353, 34] width 69 height 68
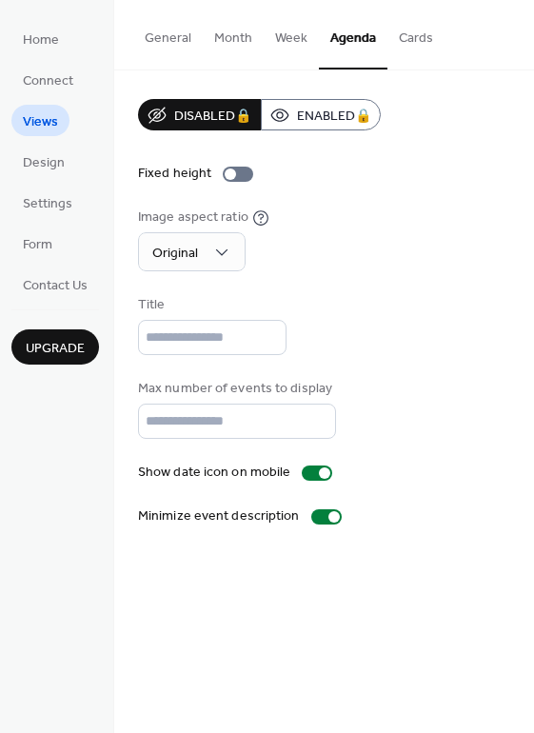
click at [394, 42] on button "Cards" at bounding box center [415, 34] width 57 height 68
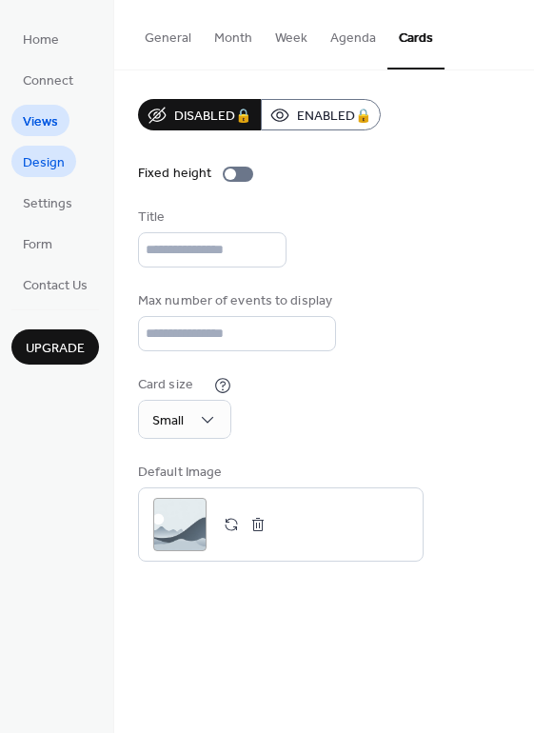
click at [57, 157] on span "Design" at bounding box center [44, 163] width 42 height 20
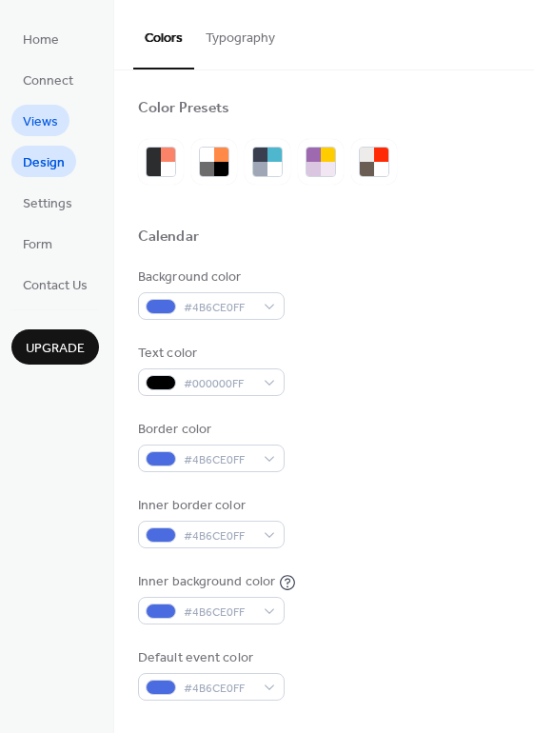
click at [49, 115] on span "Views" at bounding box center [40, 122] width 35 height 20
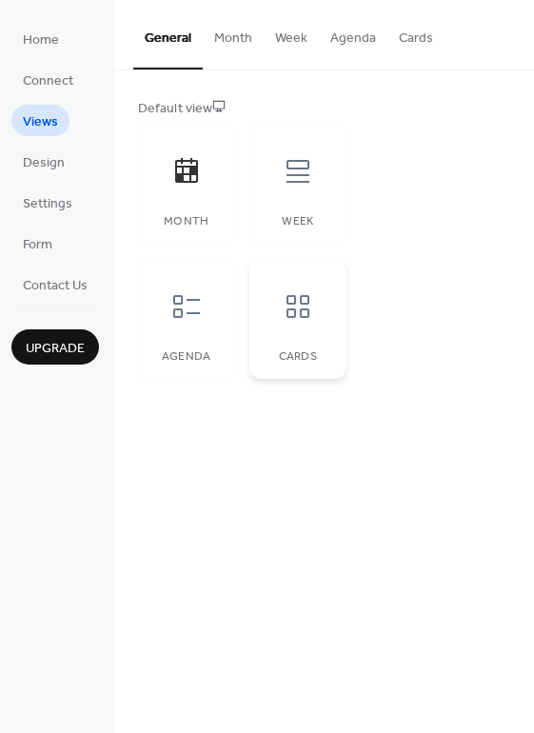
click at [293, 309] on icon at bounding box center [298, 306] width 30 height 30
